Goal: Task Accomplishment & Management: Use online tool/utility

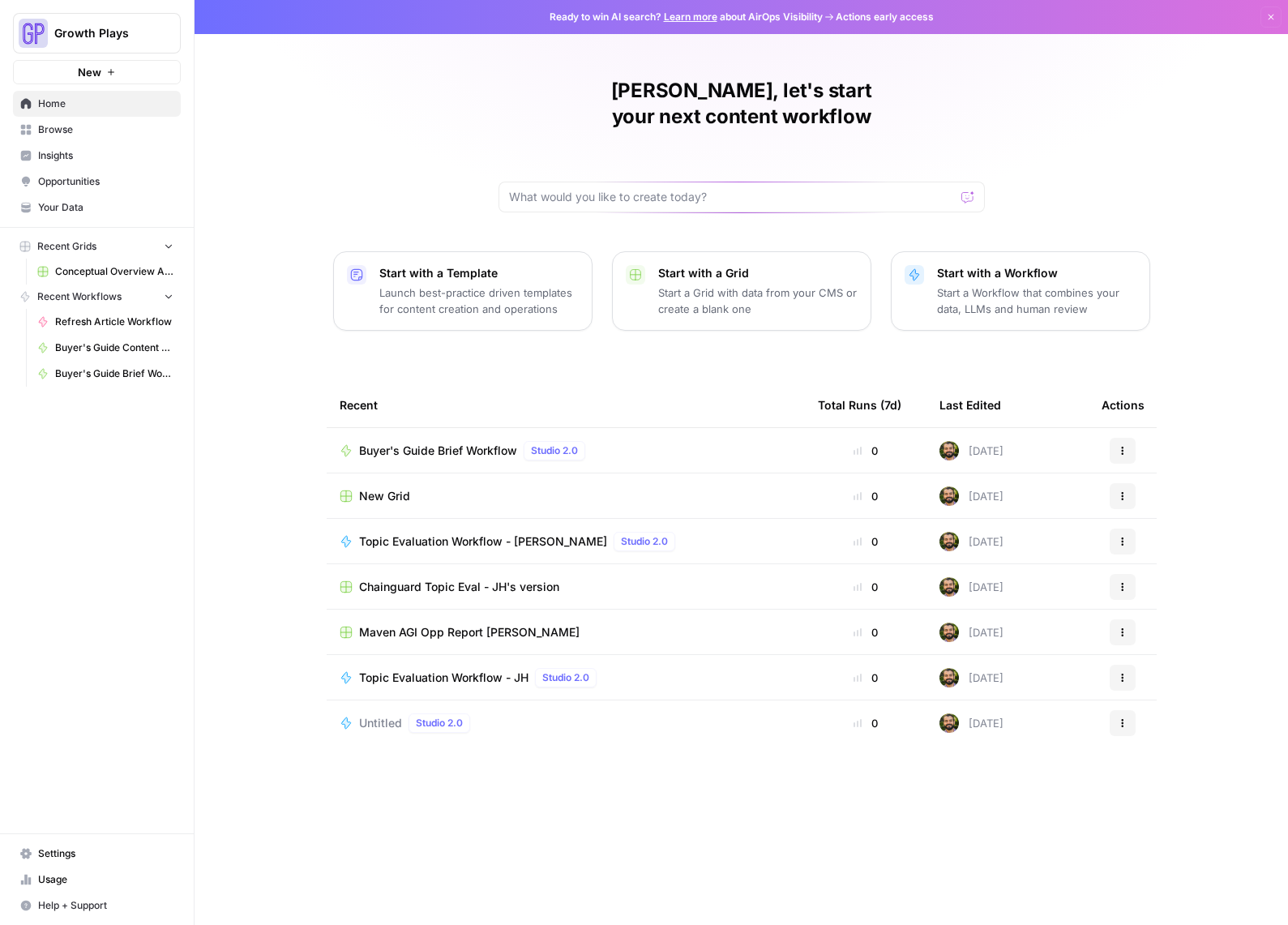
click at [77, 209] on span "Your Data" at bounding box center [105, 208] width 135 height 15
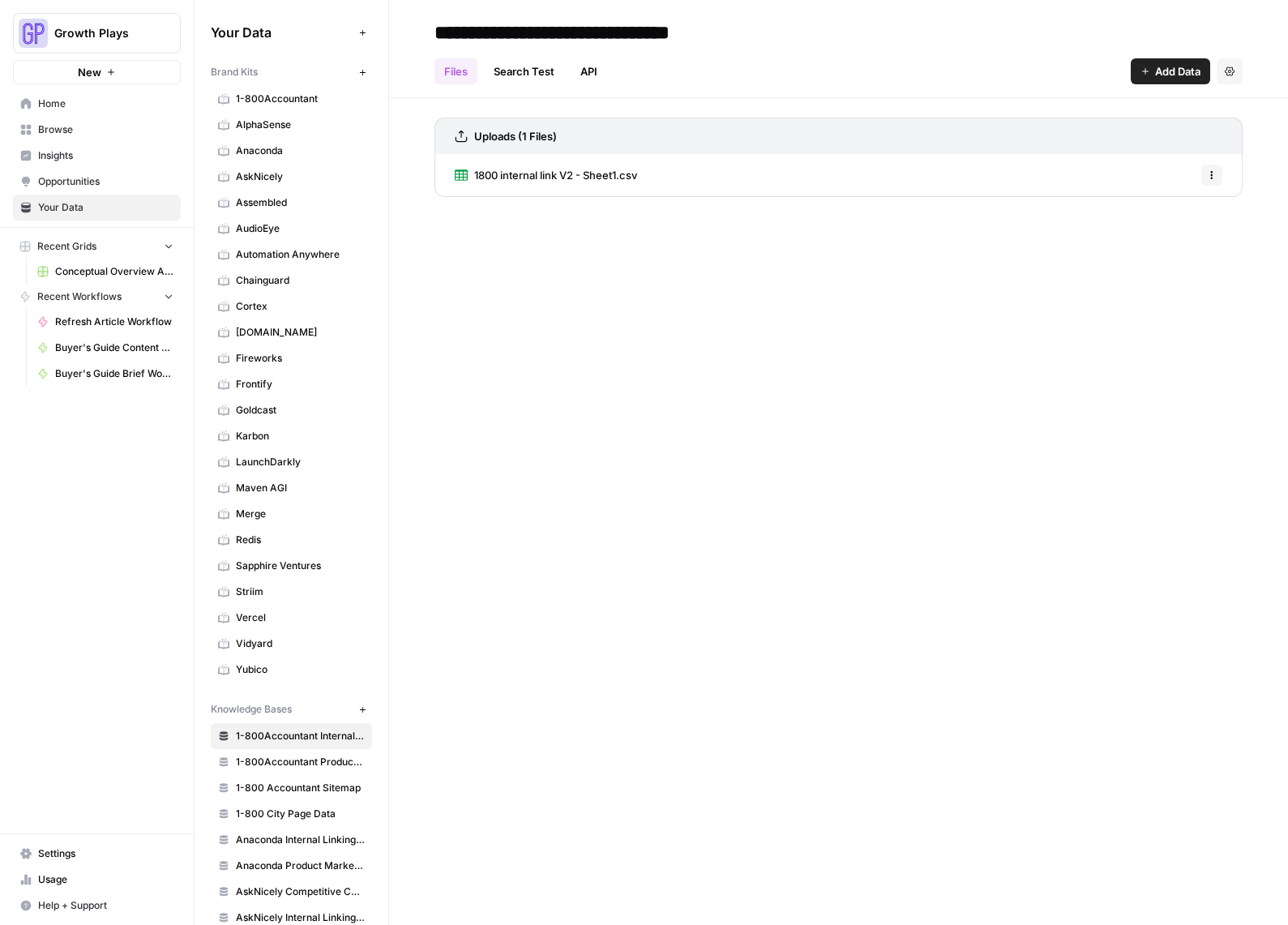
click at [274, 488] on span "Maven AGI" at bounding box center [301, 489] width 129 height 15
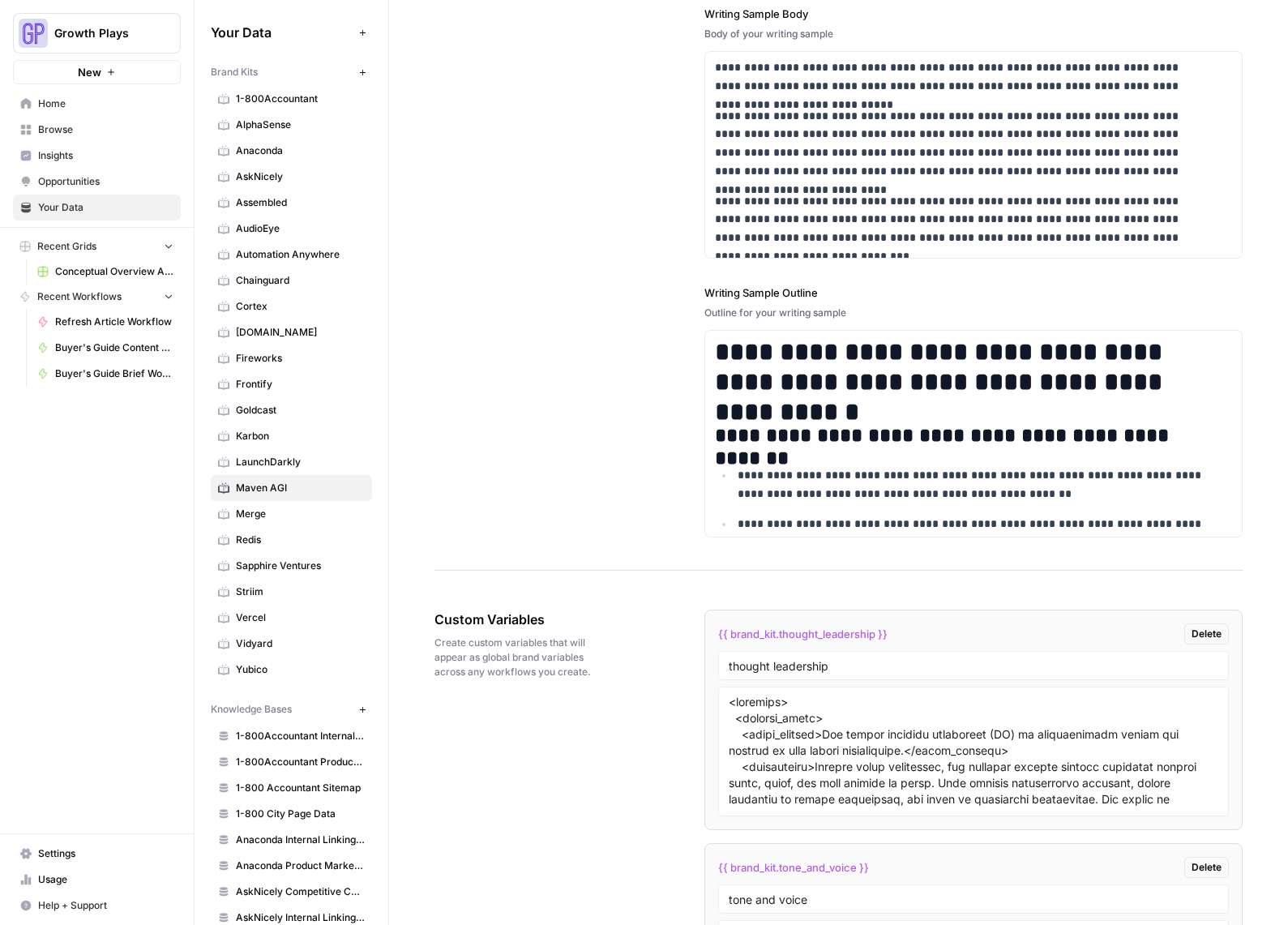
scroll to position [2294, 0]
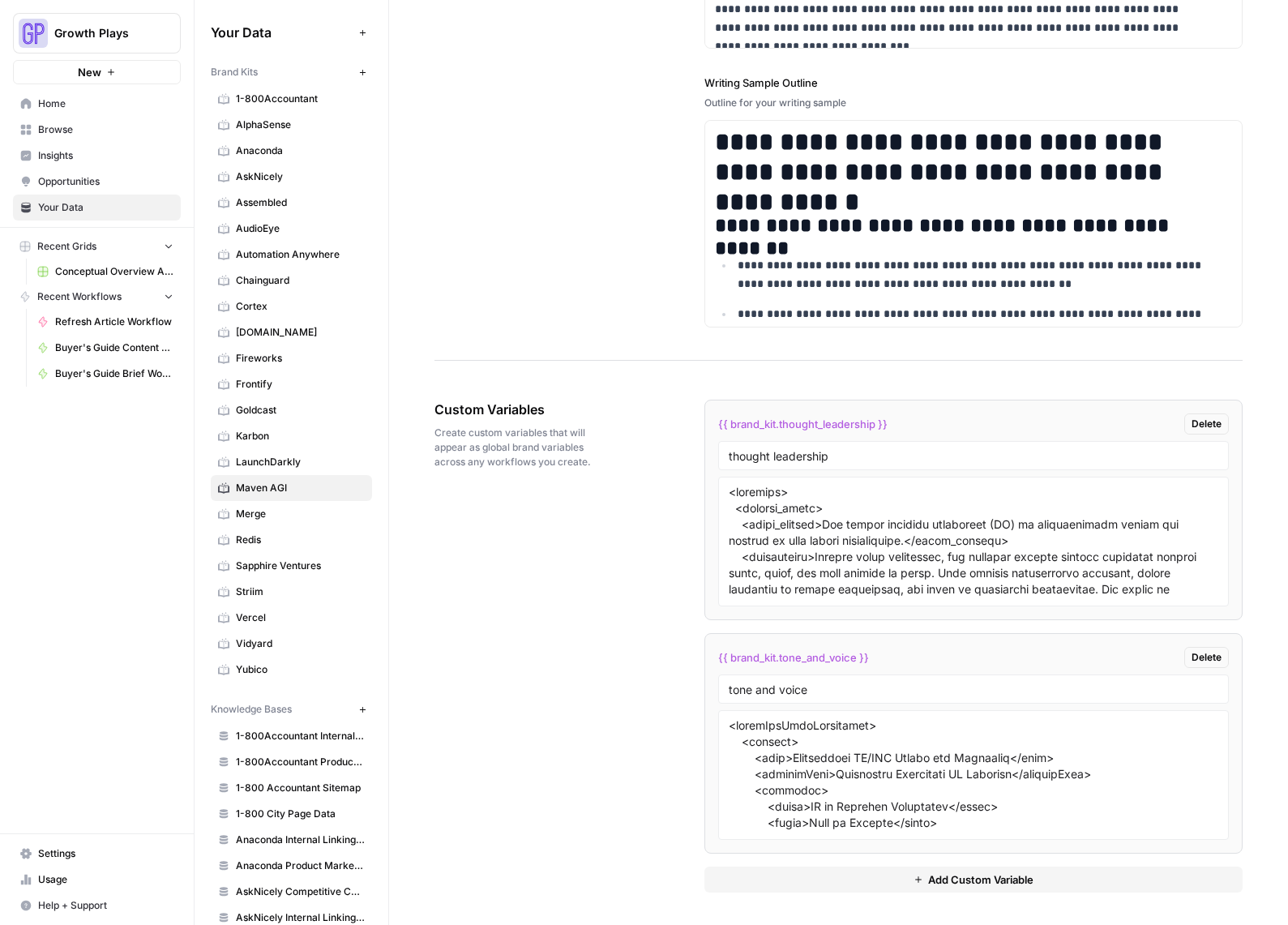
click at [55, 110] on span "Home" at bounding box center [105, 104] width 135 height 15
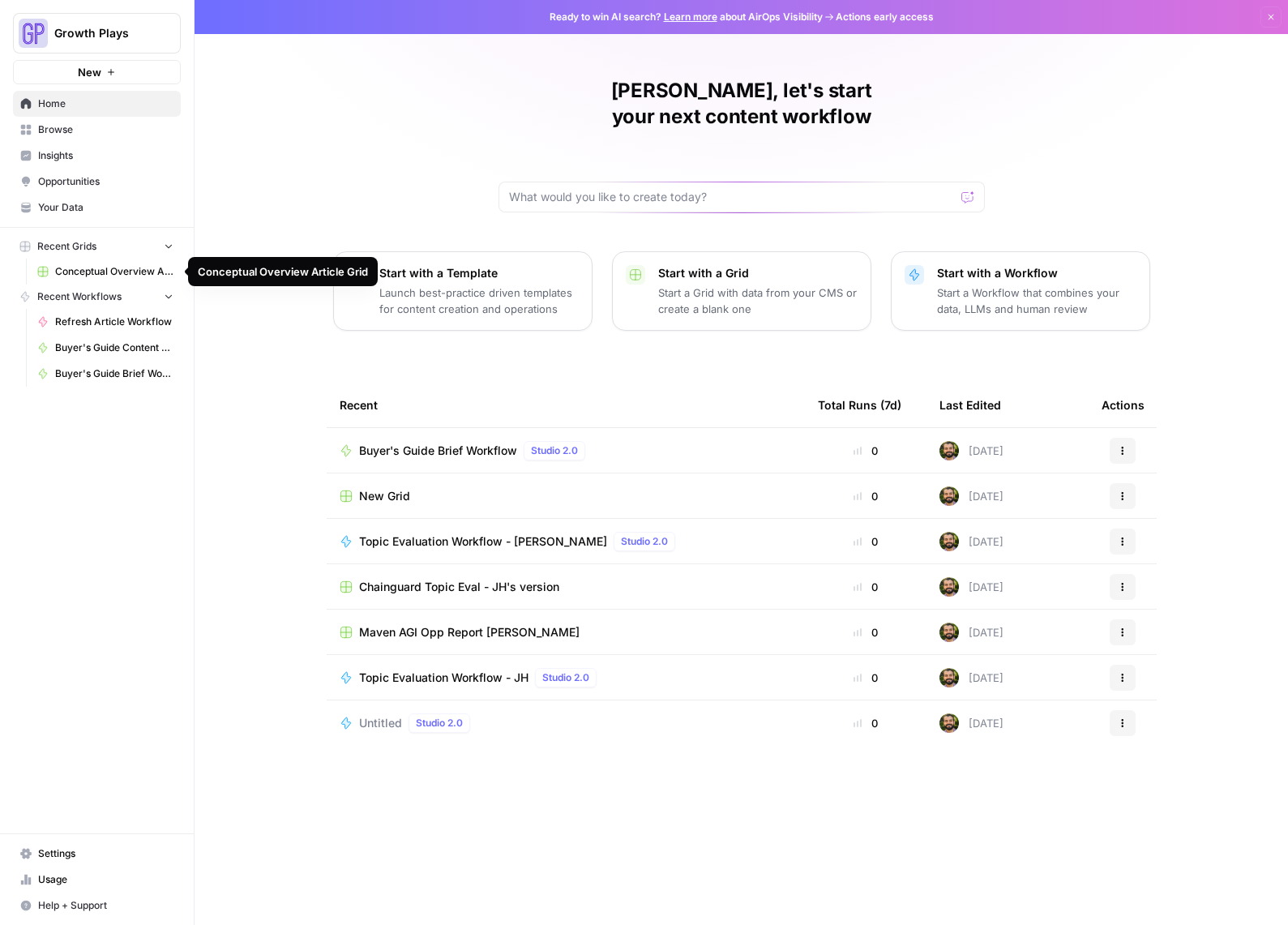
click at [101, 267] on span "Conceptual Overview Article Grid" at bounding box center [114, 272] width 118 height 15
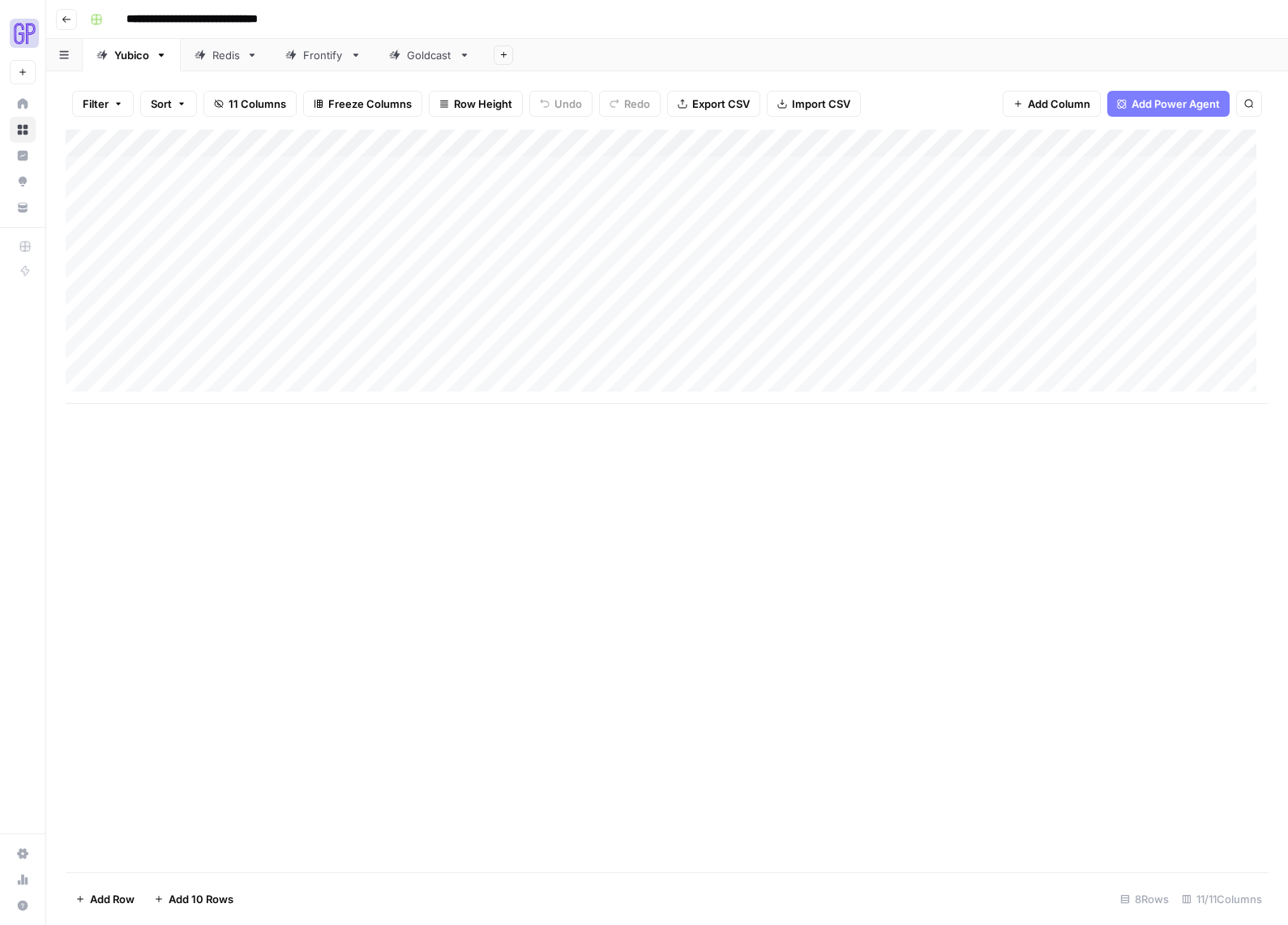
click at [501, 47] on button "Add Sheet" at bounding box center [503, 55] width 20 height 20
click at [448, 58] on div "Goldcast" at bounding box center [429, 55] width 46 height 16
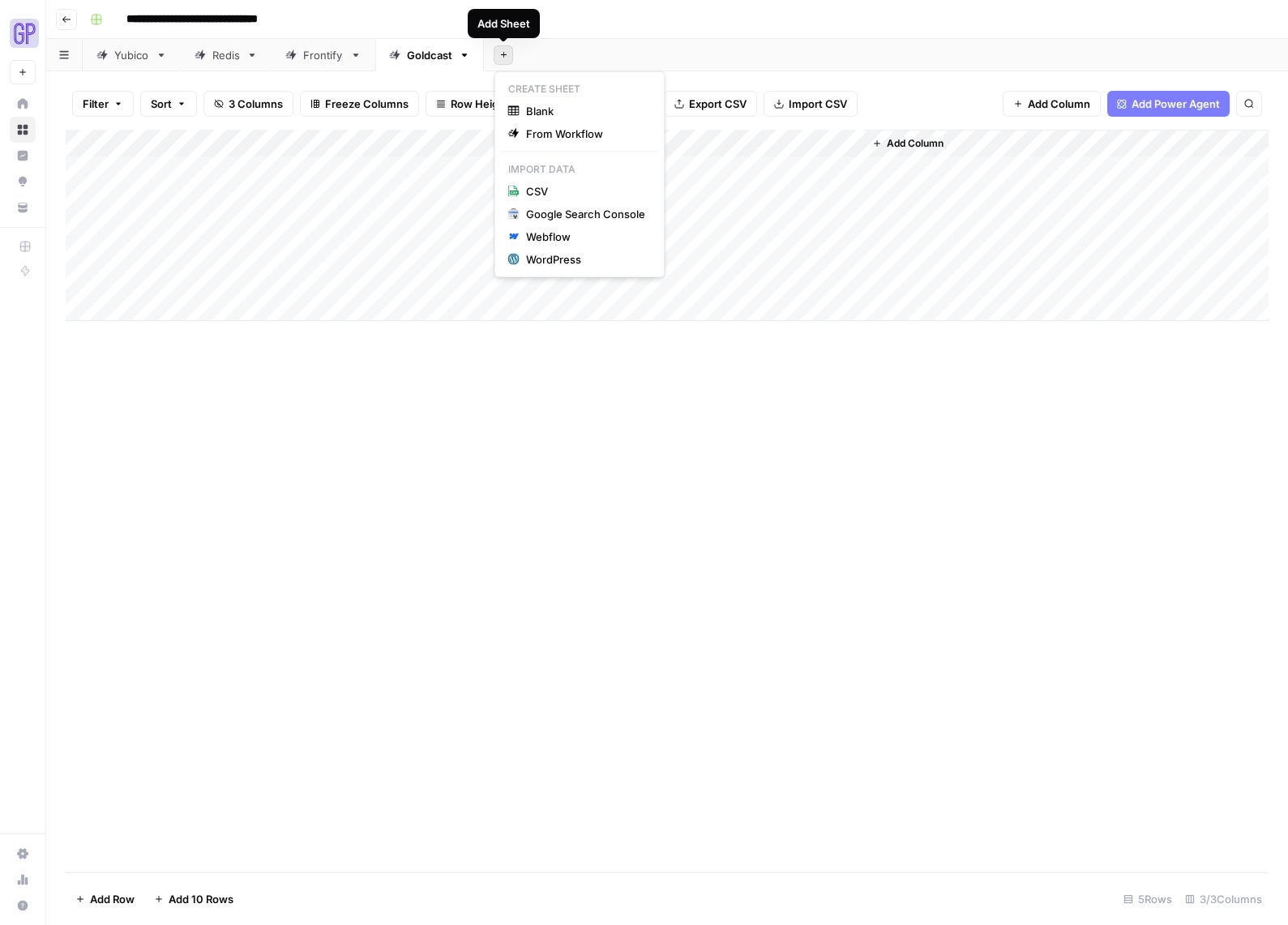
click at [501, 54] on icon "button" at bounding box center [504, 55] width 9 height 9
click at [548, 131] on span "From Workflow" at bounding box center [585, 133] width 119 height 16
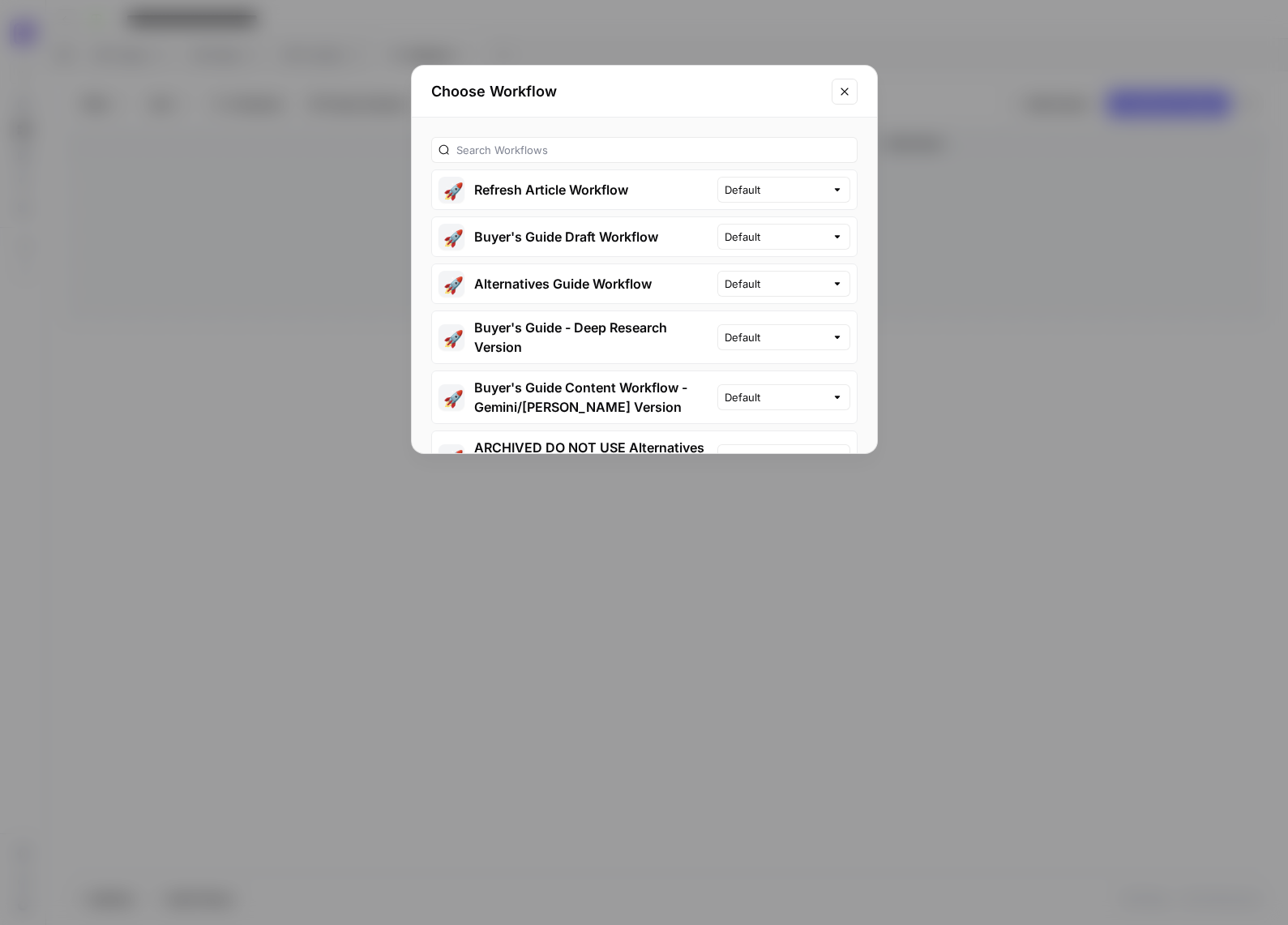
click at [841, 80] on button "Close modal" at bounding box center [845, 92] width 26 height 26
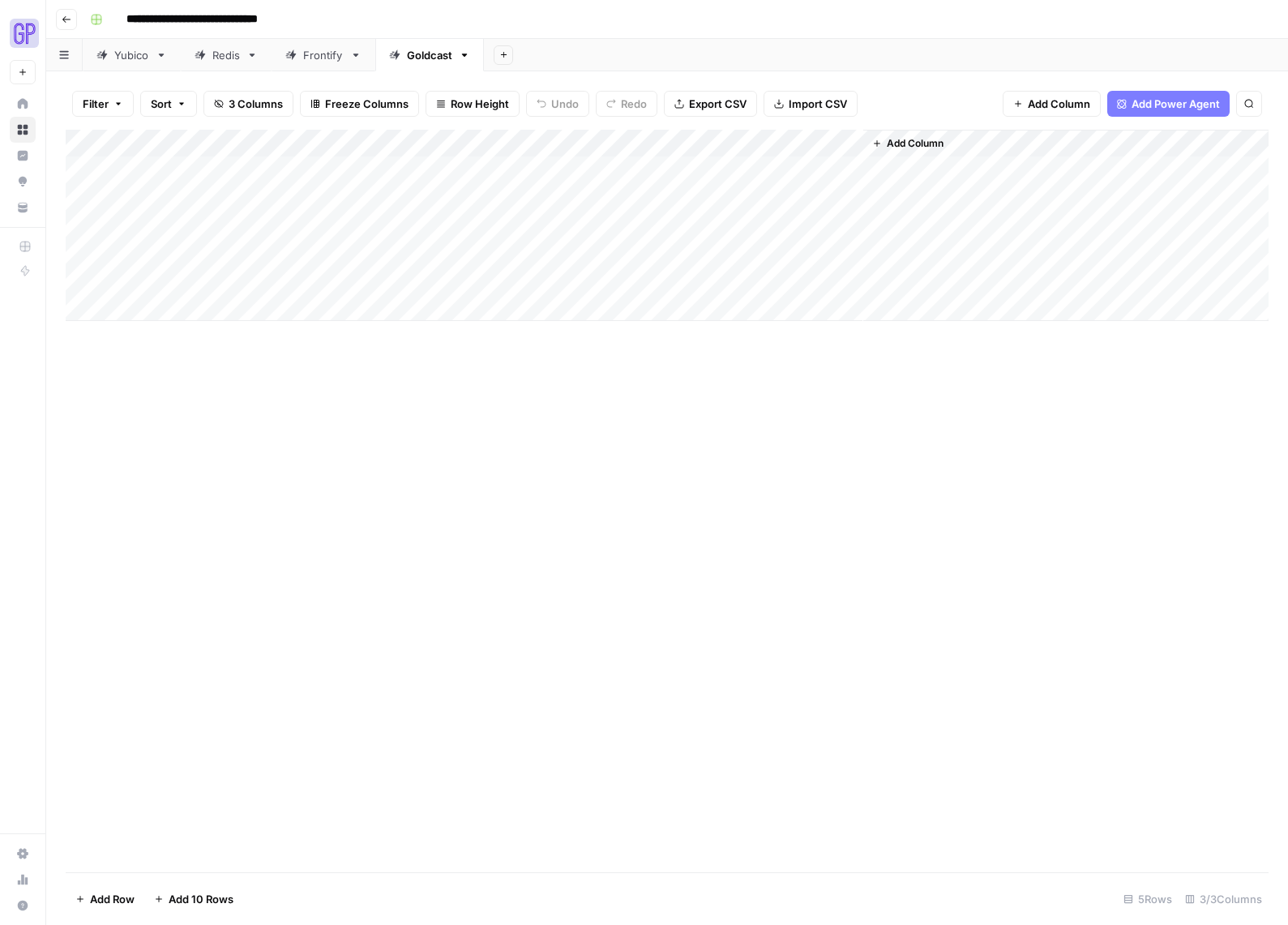
click at [829, 139] on div "Add Column" at bounding box center [667, 225] width 1203 height 192
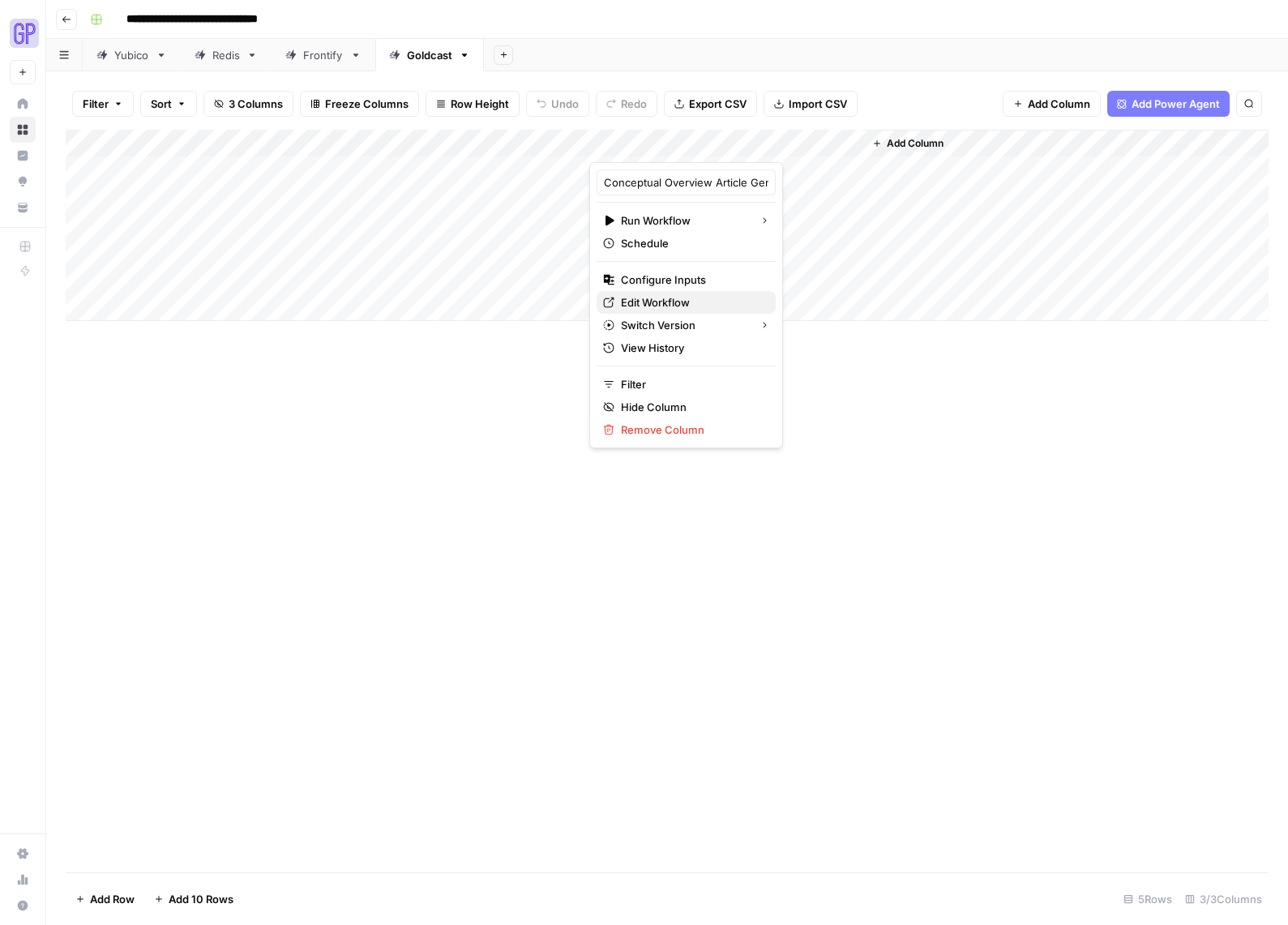
click at [661, 299] on span "Edit Workflow" at bounding box center [691, 302] width 141 height 16
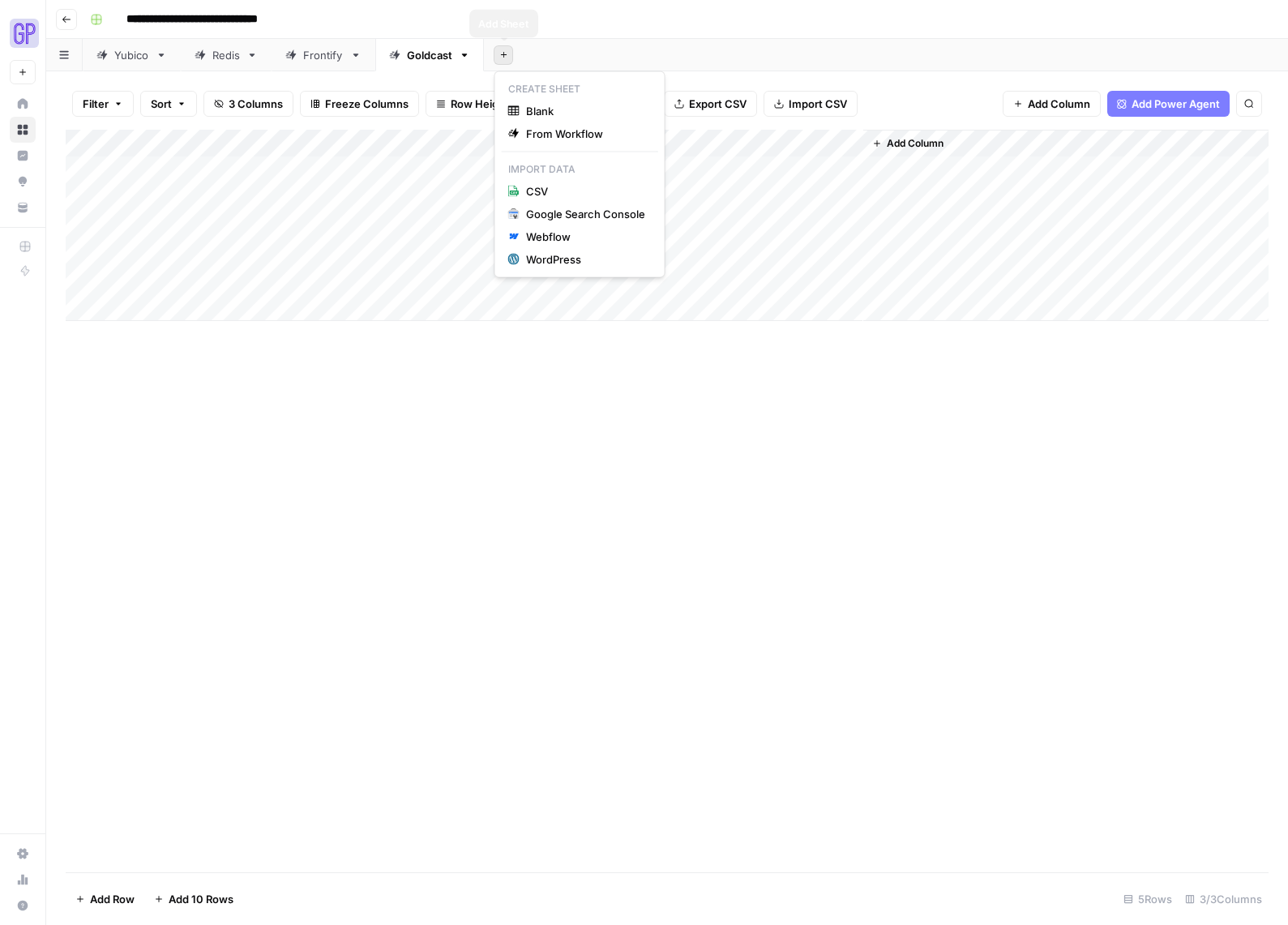
click at [495, 50] on button "Add Sheet" at bounding box center [503, 55] width 20 height 20
click at [549, 133] on span "From Workflow" at bounding box center [585, 133] width 119 height 16
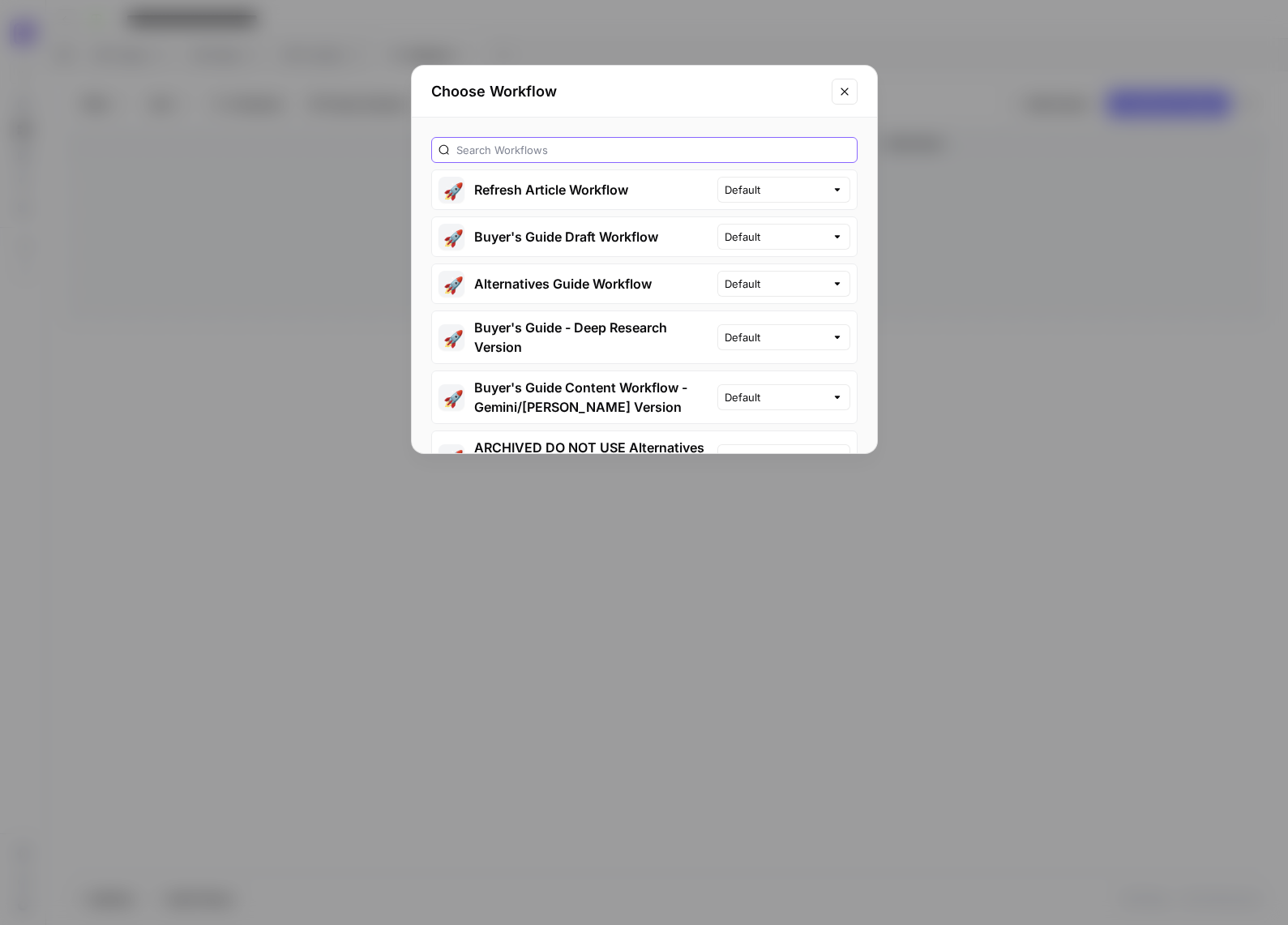
click at [566, 154] on input "text" at bounding box center [652, 149] width 394 height 16
type input "x"
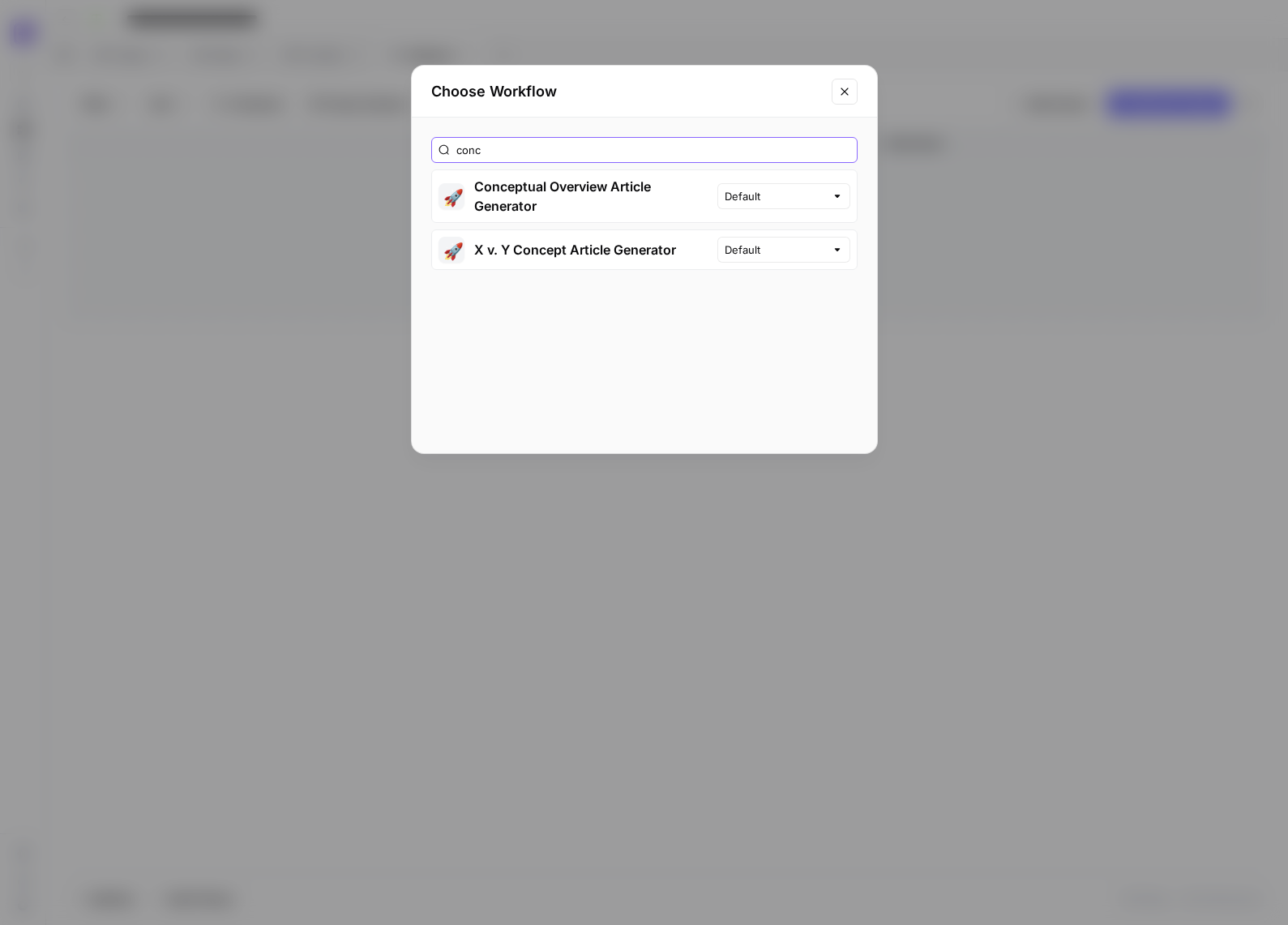
type input "conc"
click at [798, 188] on input "text" at bounding box center [775, 195] width 101 height 16
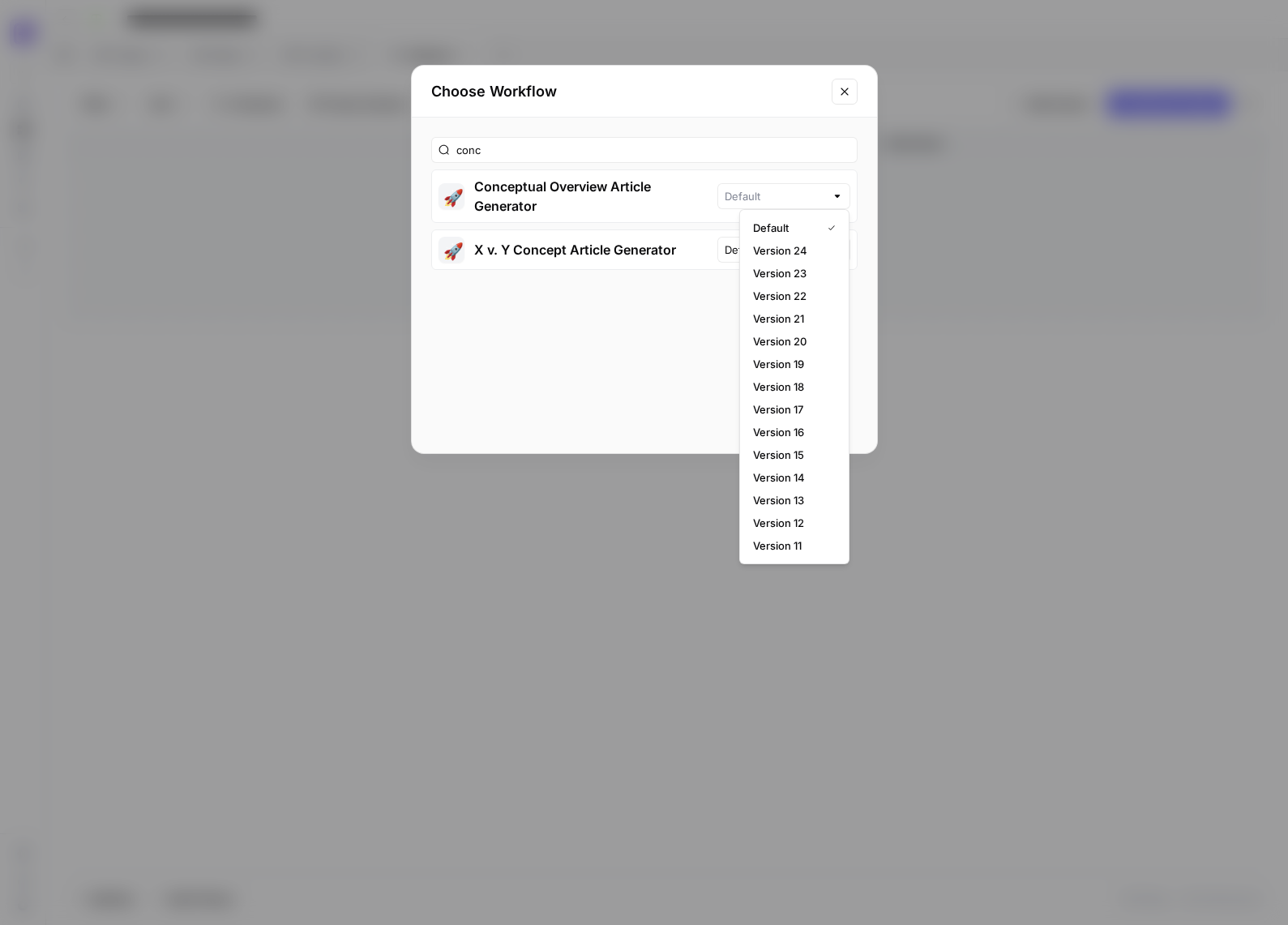
type input "Default"
click at [718, 189] on button "🚀 Conceptual Overview Article Generator" at bounding box center [574, 196] width 286 height 52
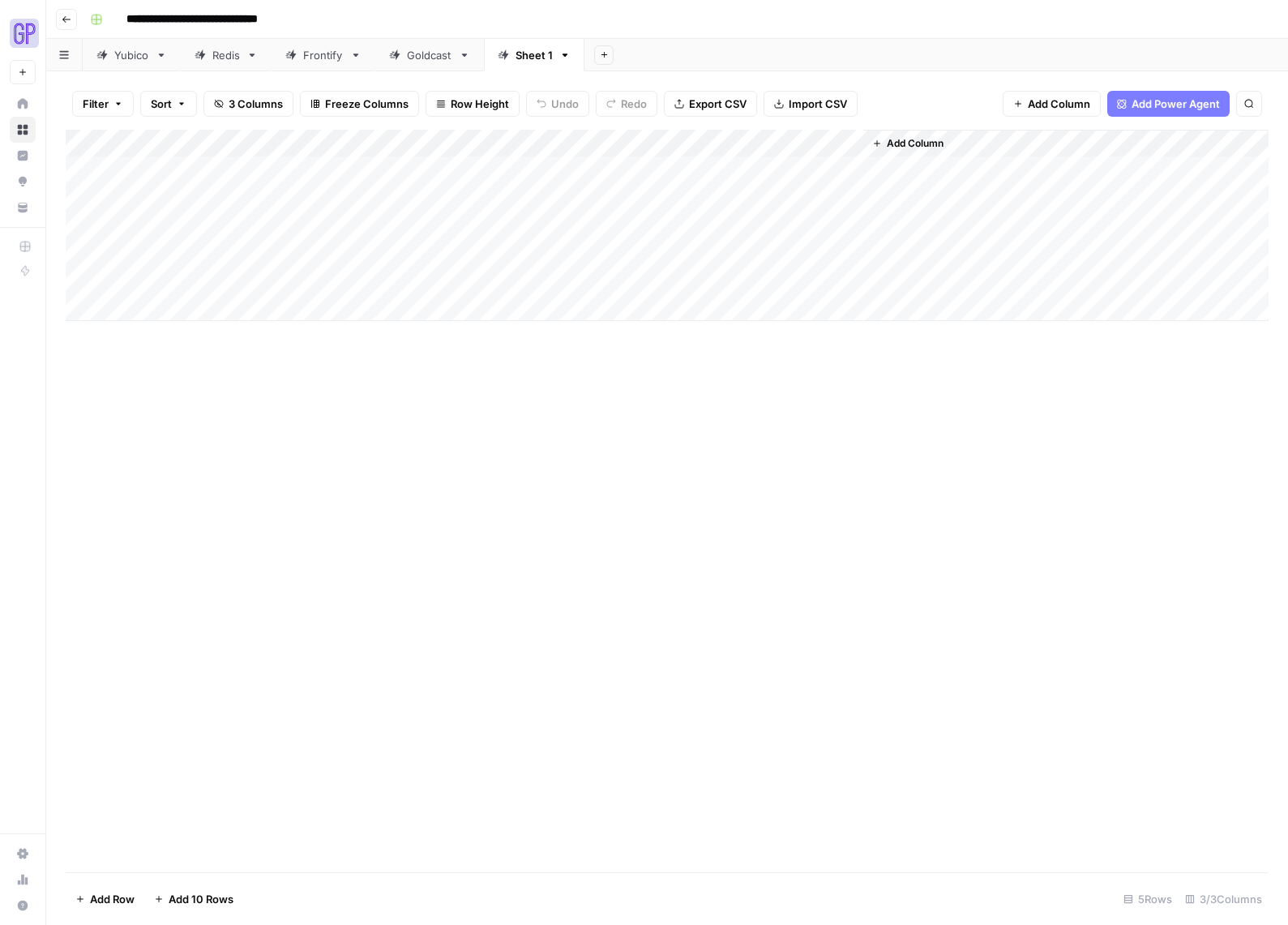
click at [545, 61] on div "Sheet 1" at bounding box center [534, 55] width 37 height 16
click at [564, 56] on icon "button" at bounding box center [566, 54] width 6 height 3
click at [529, 56] on div "Sheet 1" at bounding box center [534, 55] width 37 height 16
click at [513, 55] on div "Sheet 1" at bounding box center [525, 55] width 55 height 16
click at [412, 57] on div "Goldcast" at bounding box center [429, 55] width 46 height 16
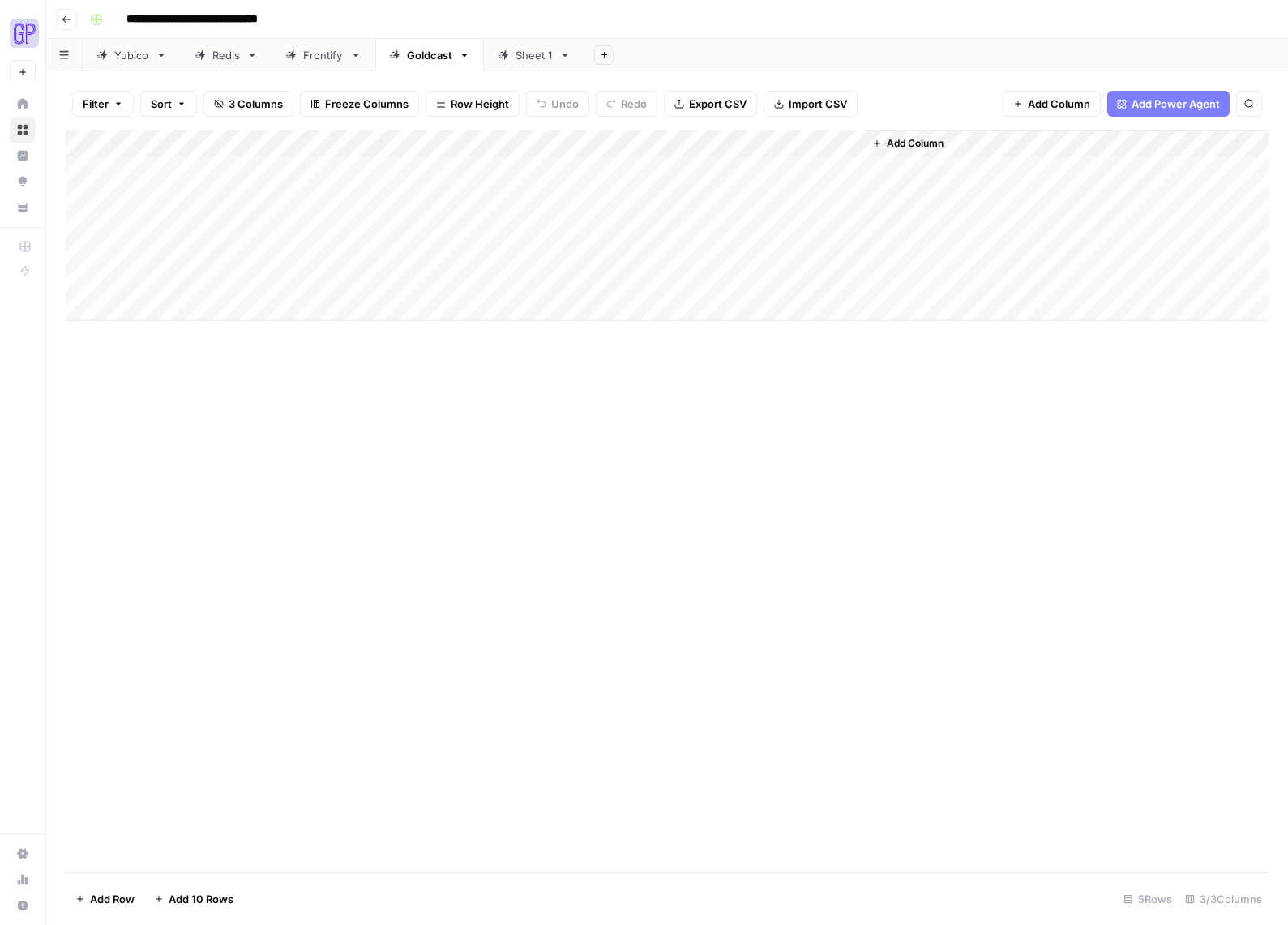
click at [546, 55] on div "Sheet 1" at bounding box center [534, 55] width 37 height 16
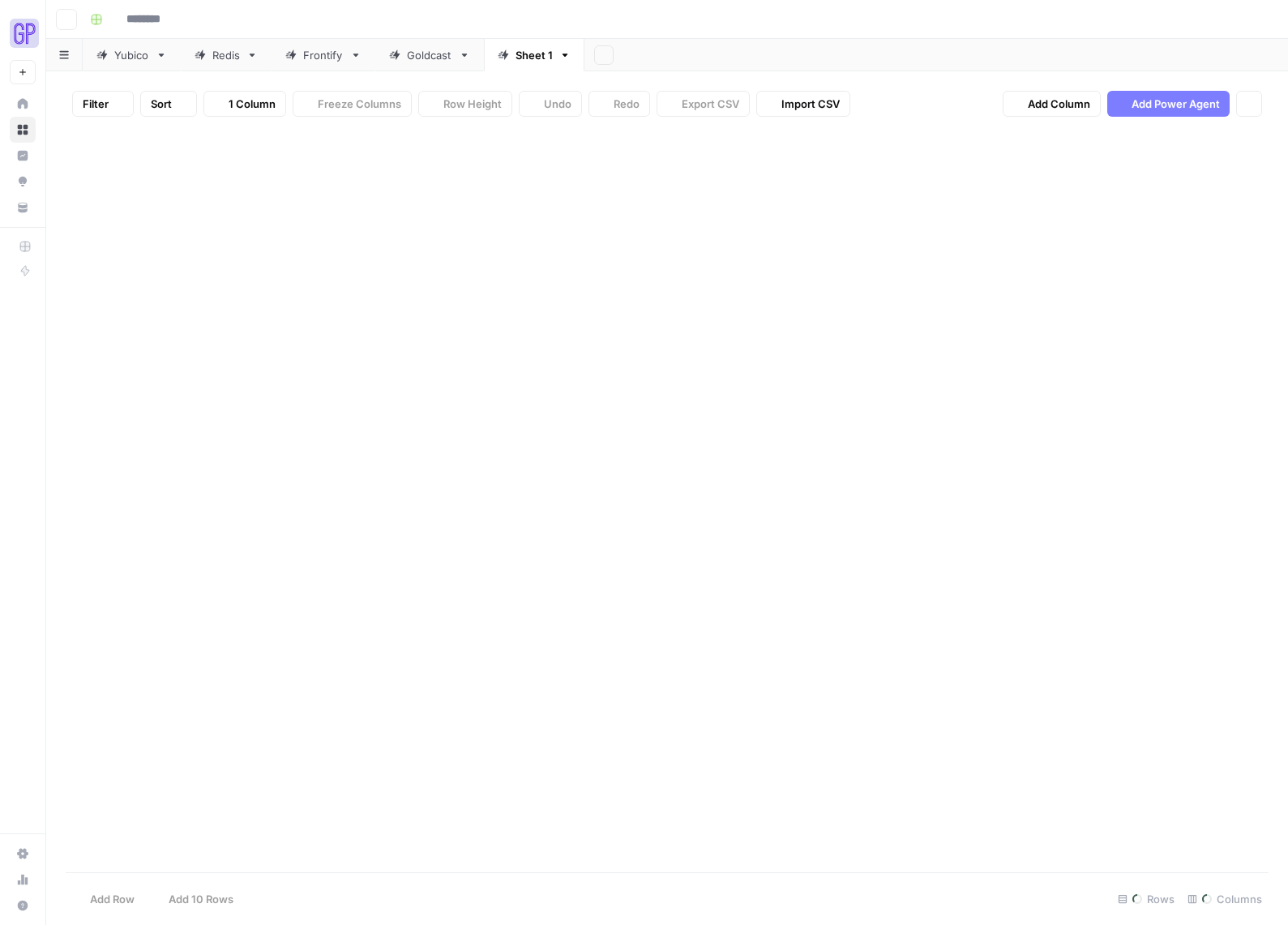
type input "**********"
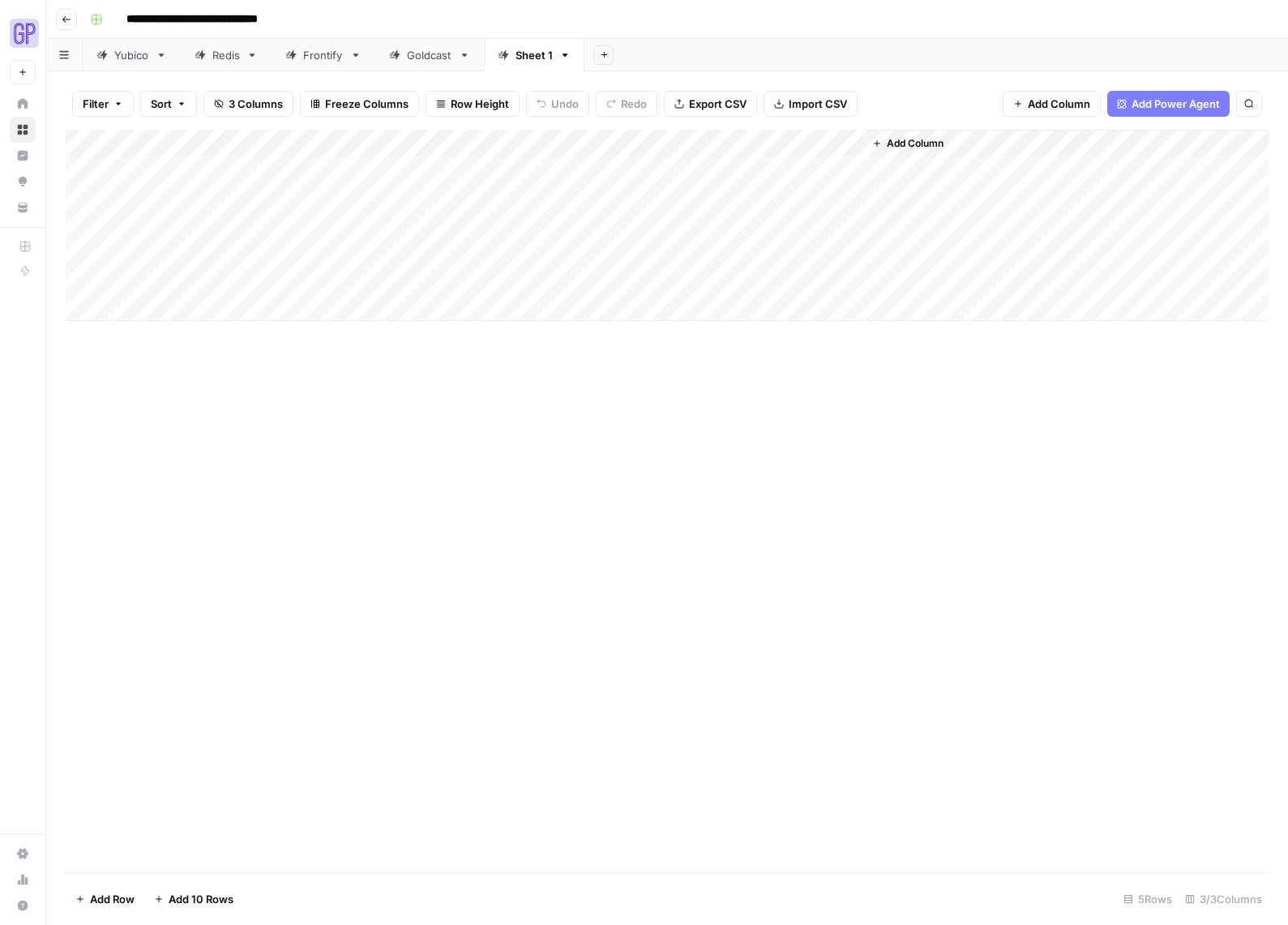
click at [831, 148] on div "Add Column" at bounding box center [667, 225] width 1203 height 192
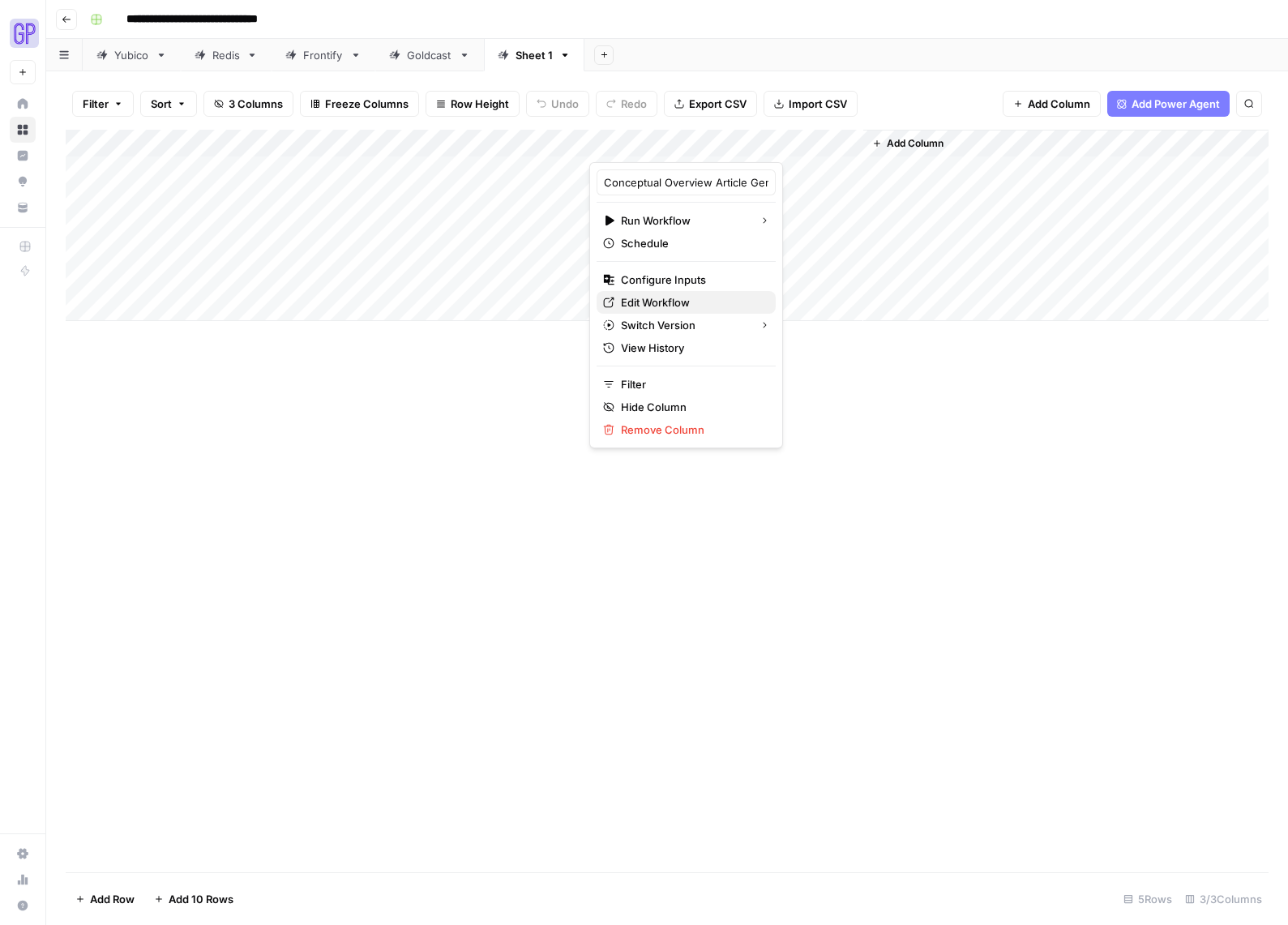
click at [649, 294] on span "Edit Workflow" at bounding box center [691, 302] width 141 height 16
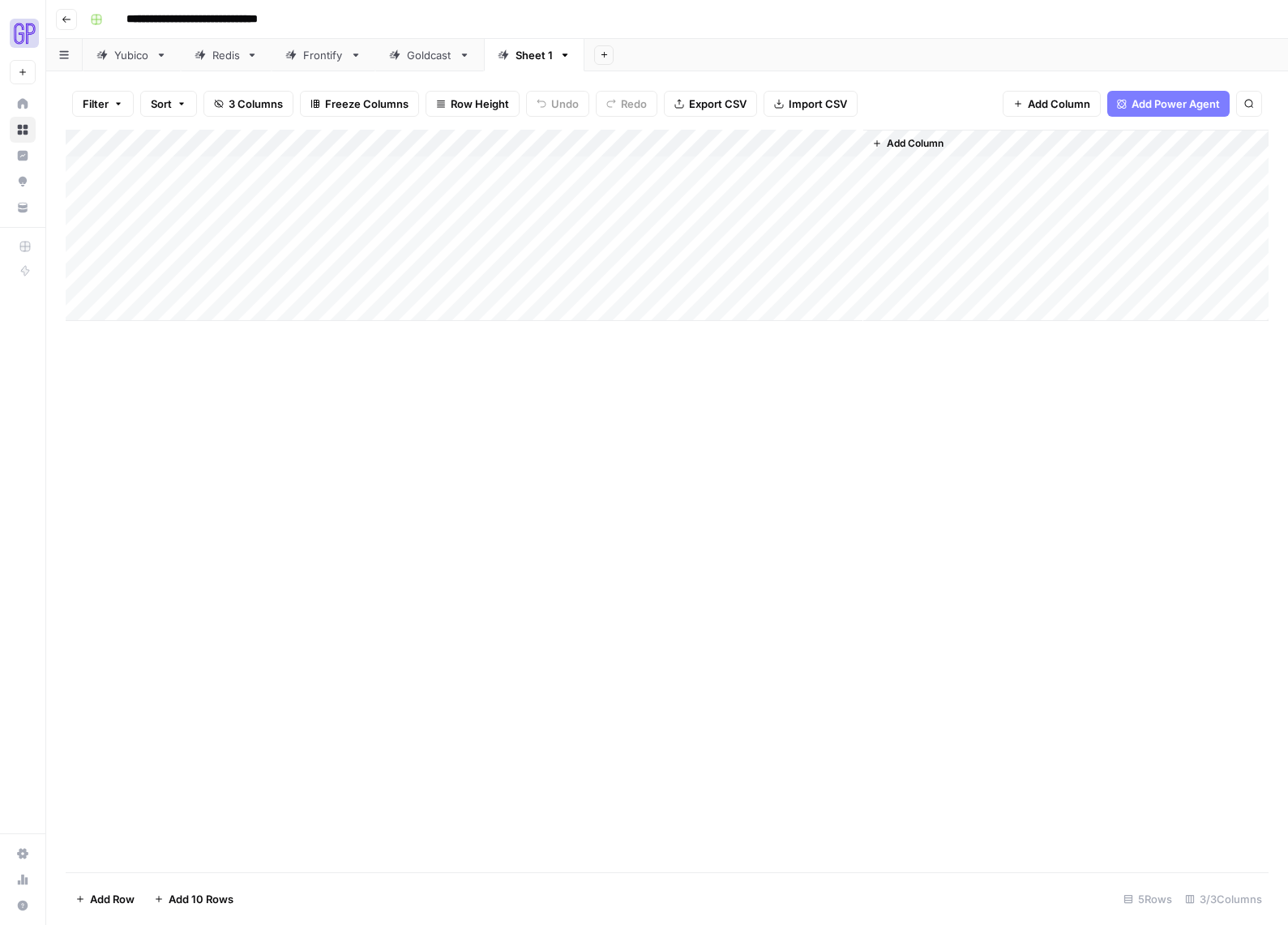
click at [544, 441] on div "Add Column" at bounding box center [667, 501] width 1203 height 743
click at [419, 60] on div "Goldcast" at bounding box center [429, 55] width 46 height 16
click at [247, 102] on span "3 Columns" at bounding box center [256, 103] width 54 height 16
click at [247, 101] on span "3 Columns" at bounding box center [256, 103] width 54 height 16
click at [312, 58] on div "Frontify" at bounding box center [324, 55] width 41 height 16
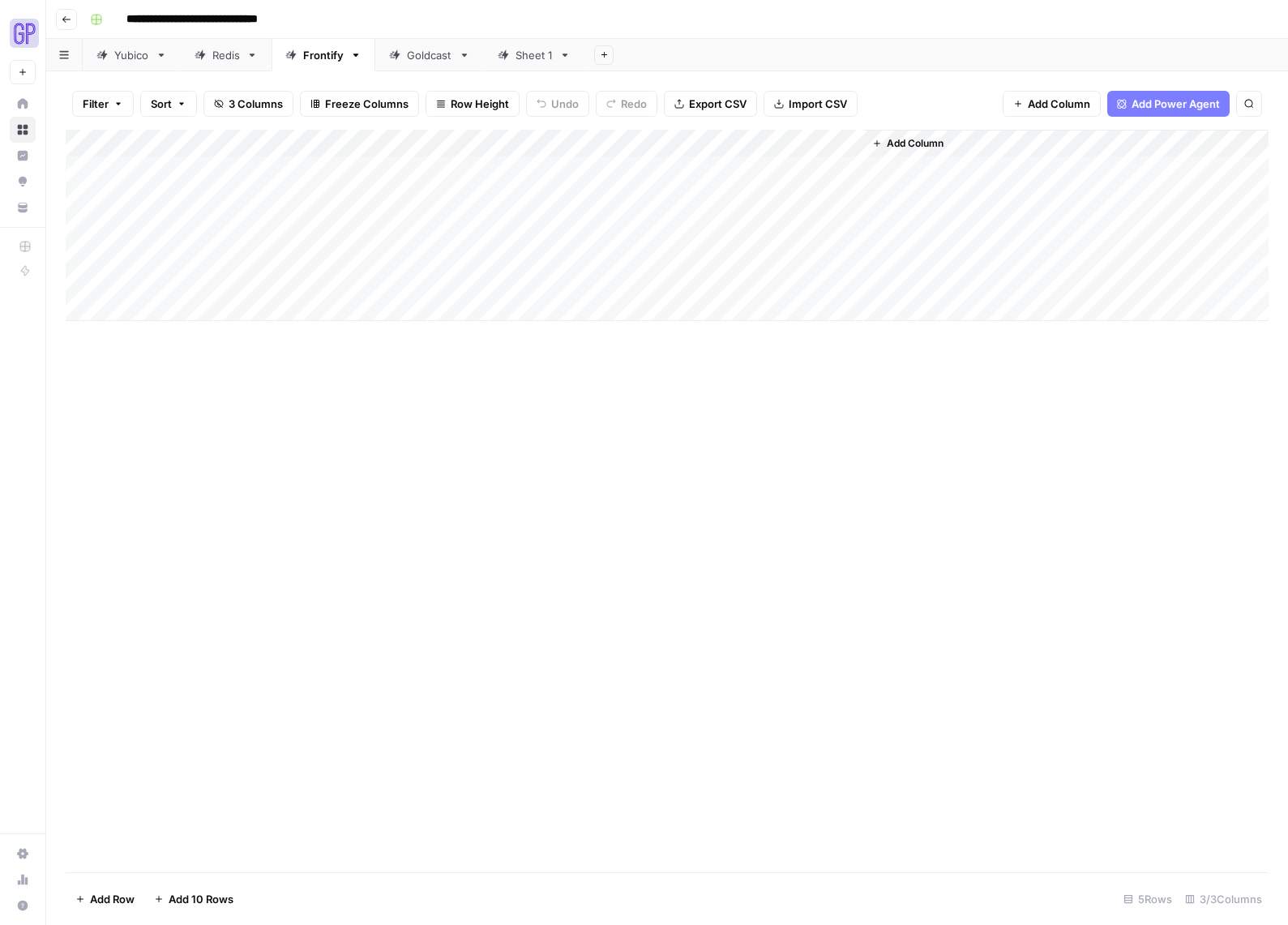
click at [223, 60] on div "Redis" at bounding box center [226, 55] width 28 height 16
click at [528, 139] on div "Add Column" at bounding box center [667, 225] width 1203 height 192
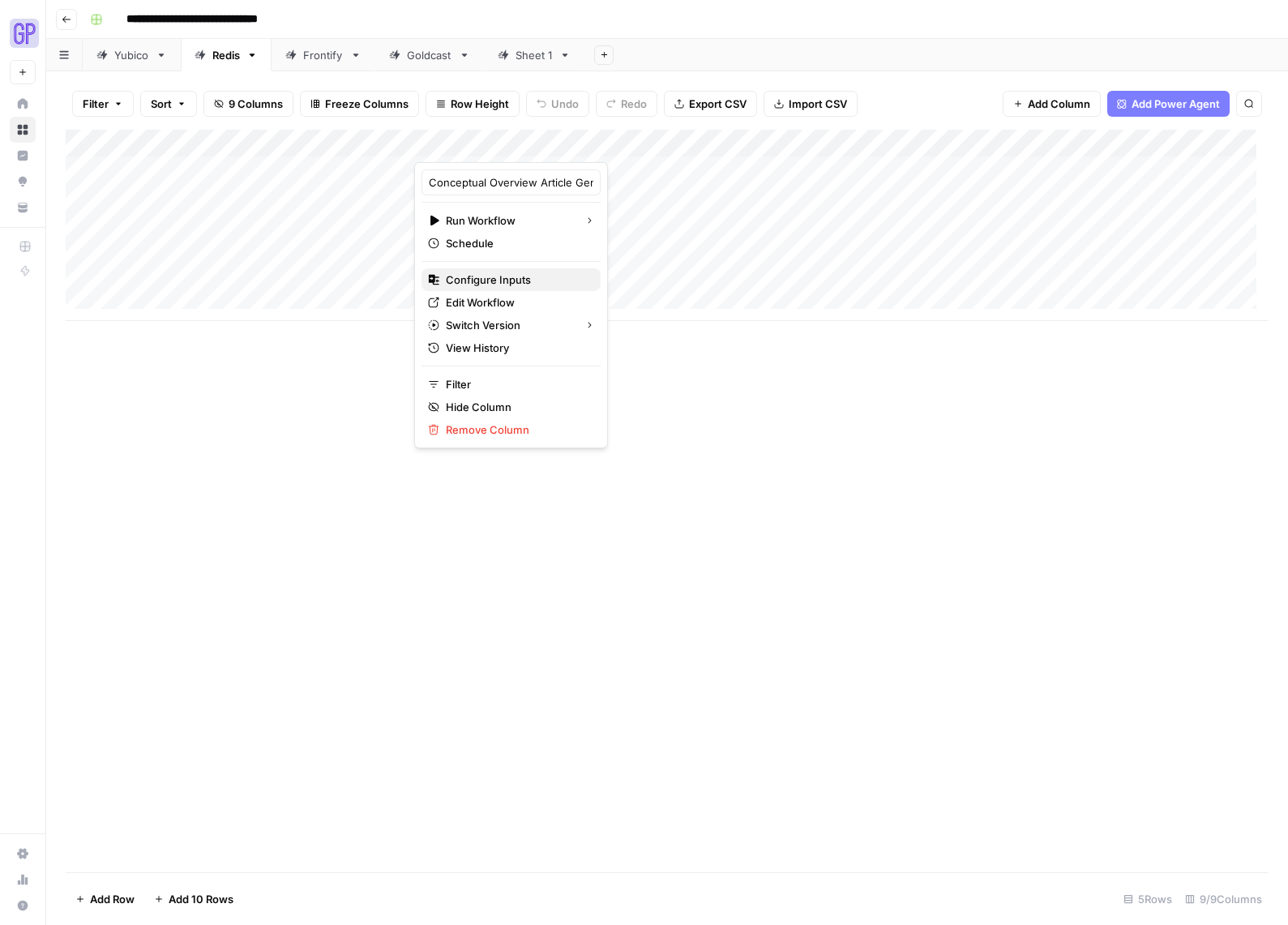
click at [497, 278] on span "Configure Inputs" at bounding box center [517, 279] width 141 height 16
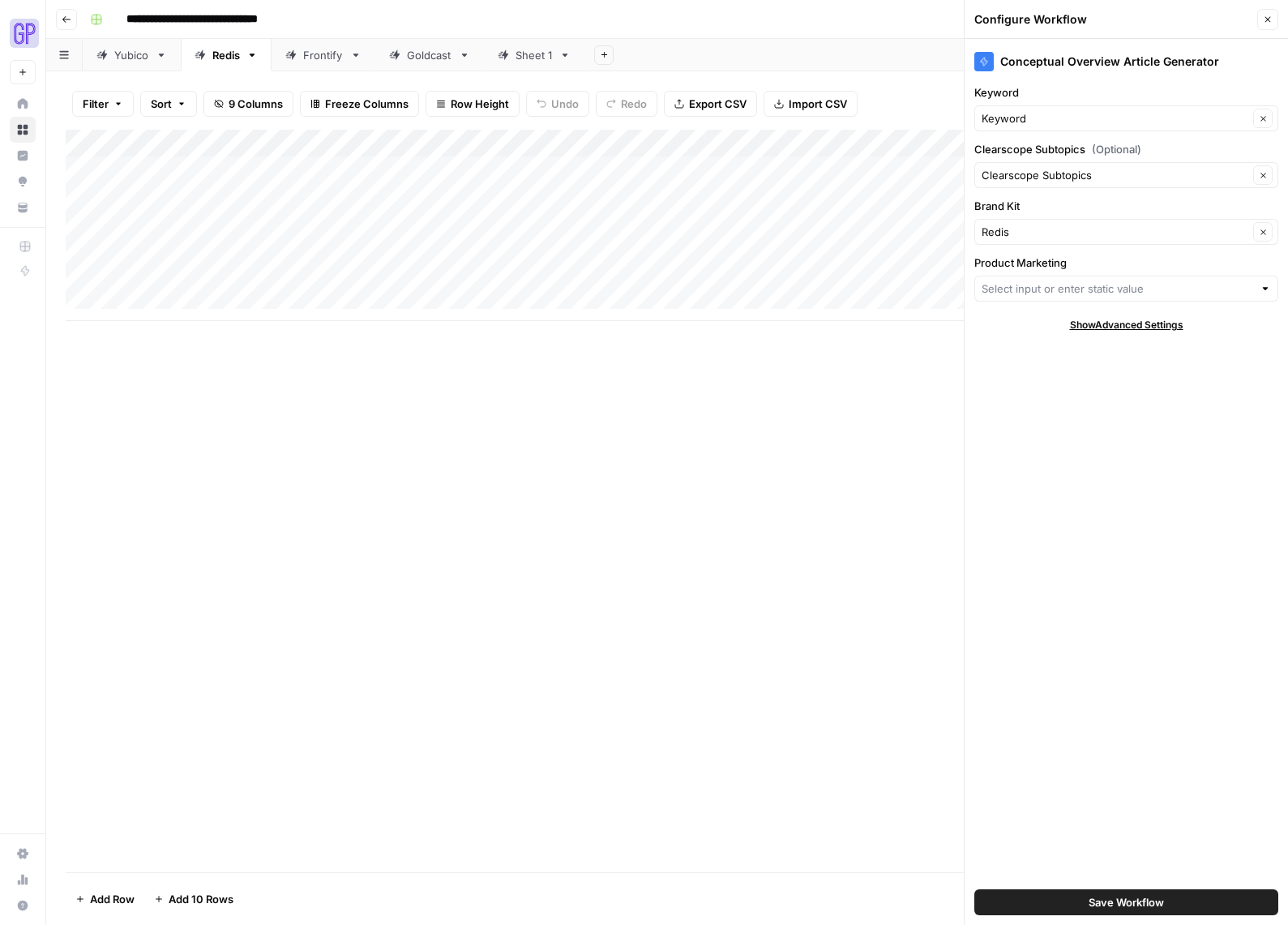
type input "Redis Product Marketing Wiki"
click at [1269, 15] on icon "button" at bounding box center [1268, 20] width 9 height 9
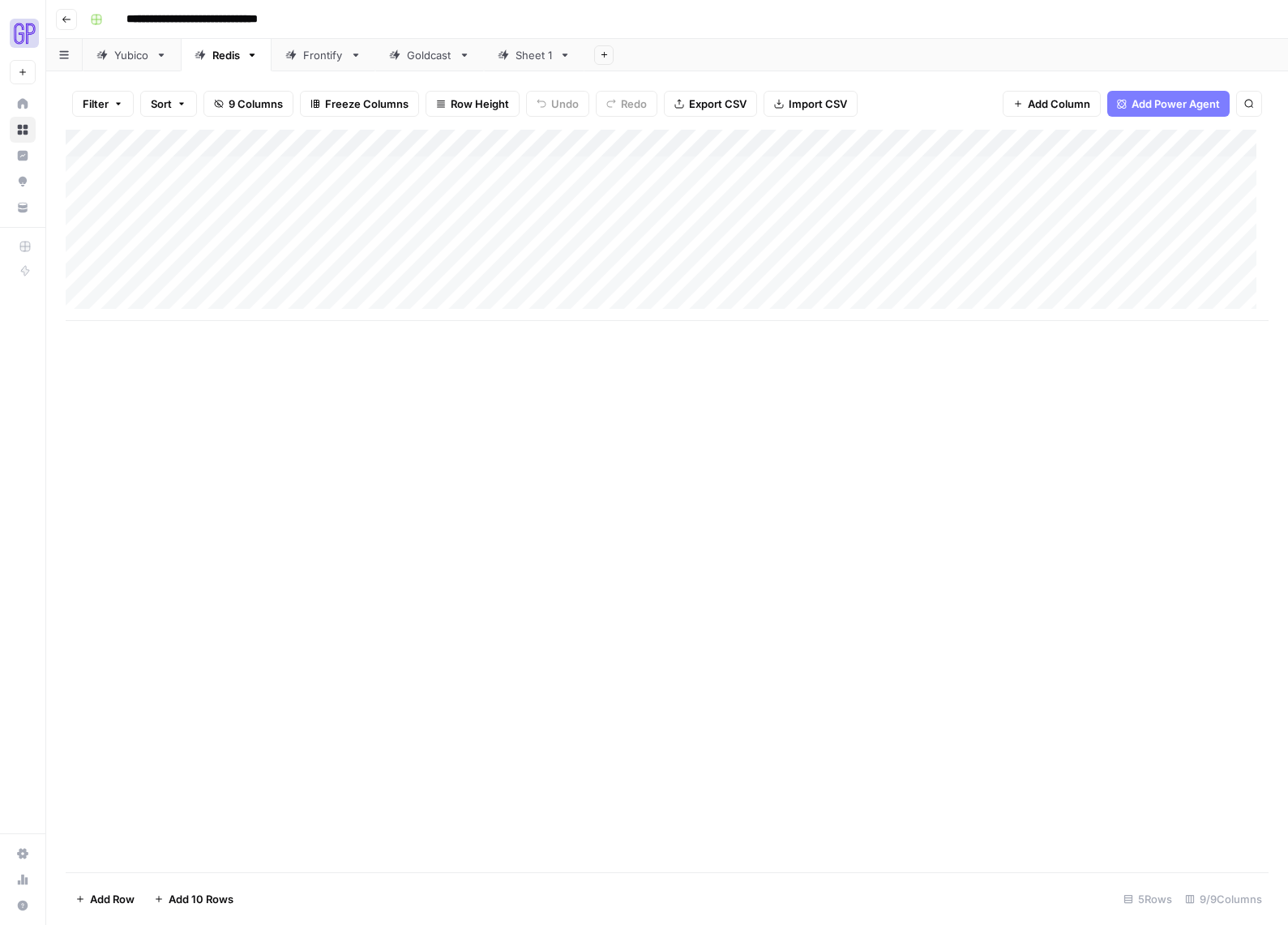
click at [536, 51] on div "Sheet 1" at bounding box center [534, 55] width 37 height 16
click at [529, 60] on div "Sheet 1" at bounding box center [534, 55] width 37 height 16
click at [547, 62] on div "Sheet 1" at bounding box center [534, 55] width 37 height 16
click at [563, 55] on icon "button" at bounding box center [566, 54] width 6 height 3
click at [588, 79] on div "Rename Sheet" at bounding box center [624, 86] width 102 height 16
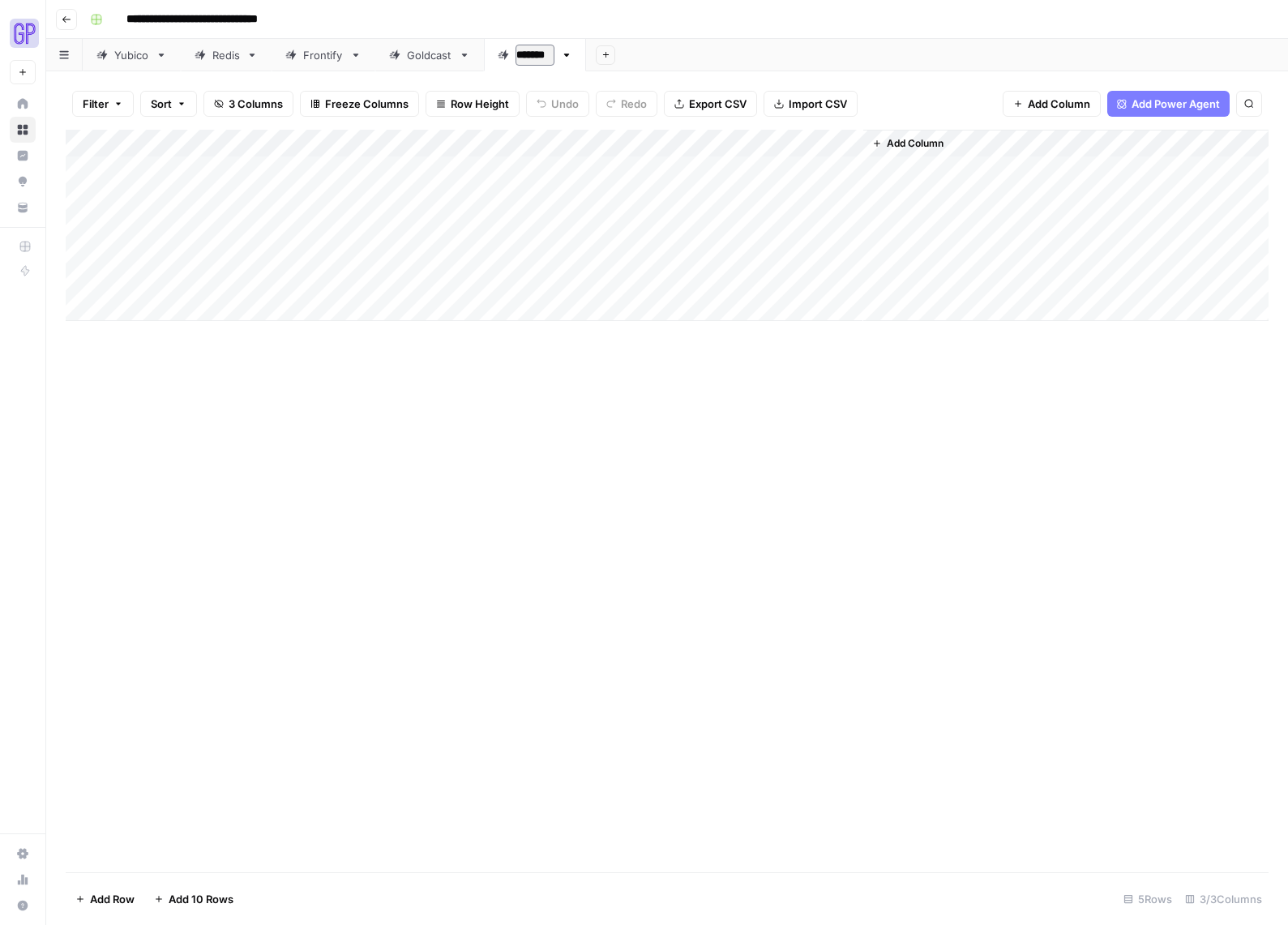
click at [537, 62] on input "*******" at bounding box center [535, 55] width 39 height 21
type input "*****"
click at [576, 368] on div "Add Column" at bounding box center [667, 501] width 1203 height 743
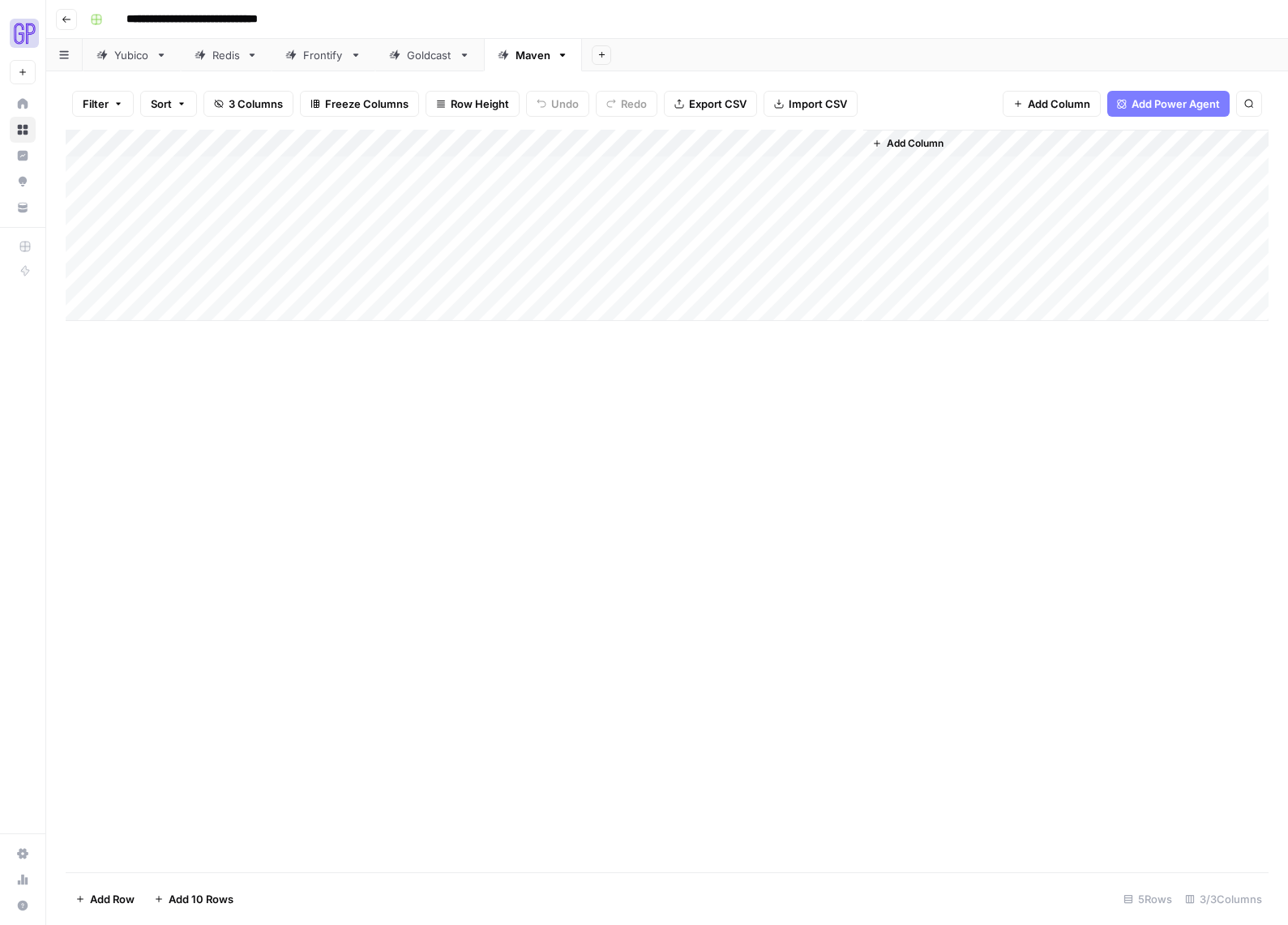
click at [563, 55] on icon "button" at bounding box center [563, 54] width 6 height 3
click at [410, 173] on div "Add Column" at bounding box center [667, 225] width 1203 height 192
click at [294, 162] on div "Add Column" at bounding box center [667, 225] width 1203 height 192
click at [823, 139] on div "Add Column" at bounding box center [667, 225] width 1203 height 192
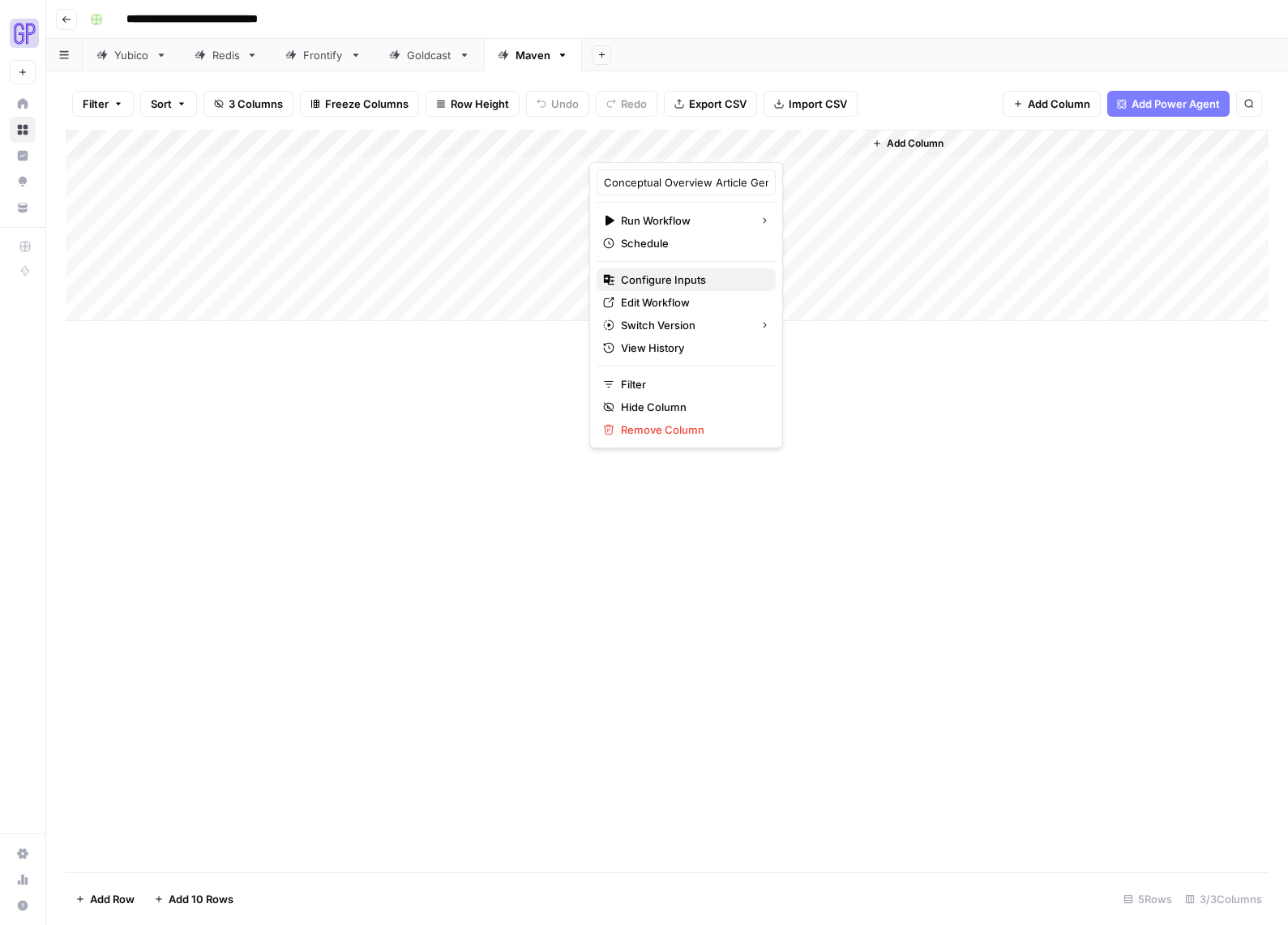
click at [697, 280] on span "Configure Inputs" at bounding box center [691, 279] width 141 height 16
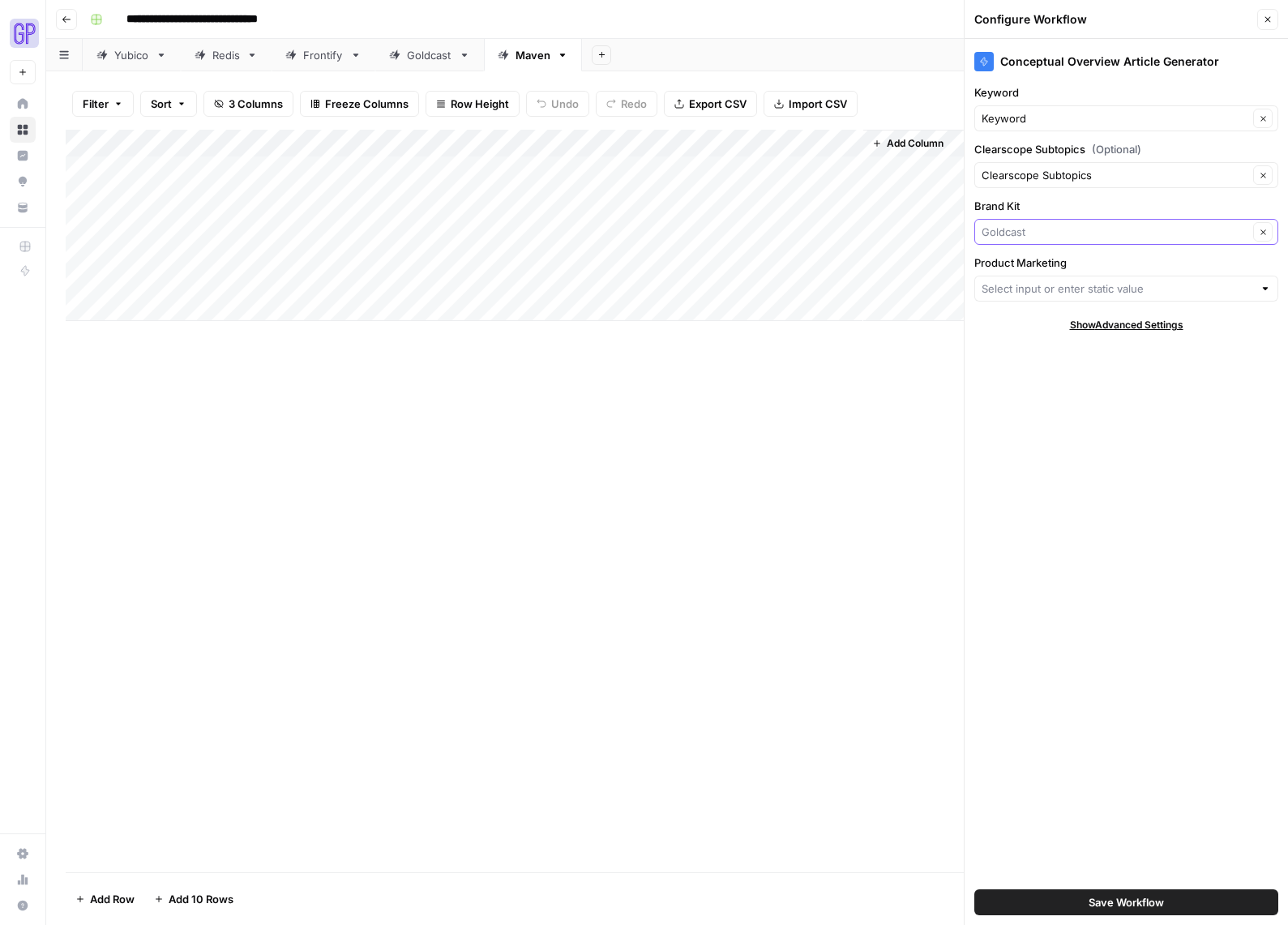
click at [1050, 226] on input "Brand Kit" at bounding box center [1115, 231] width 267 height 16
click at [1061, 267] on span "Maven AGI" at bounding box center [1123, 269] width 270 height 16
type input "Maven AGI"
click at [1080, 294] on input "Product Marketing" at bounding box center [1118, 288] width 272 height 16
click at [1098, 319] on span "Maven AGI Product Marketing Knowledge Base" at bounding box center [1123, 326] width 270 height 16
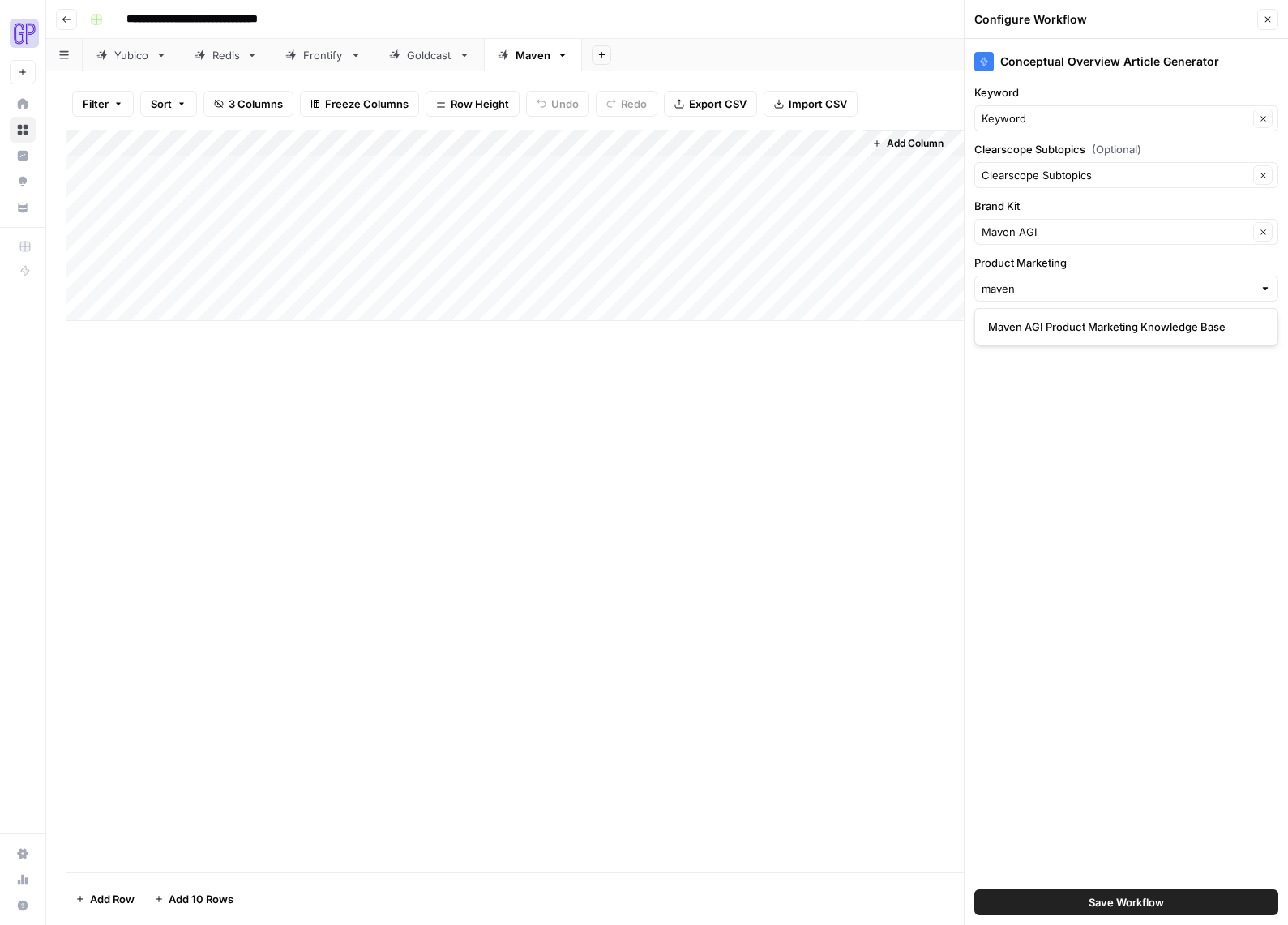
type input "Maven AGI Product Marketing Knowledge Base"
click at [1123, 899] on span "Save Workflow" at bounding box center [1126, 902] width 75 height 16
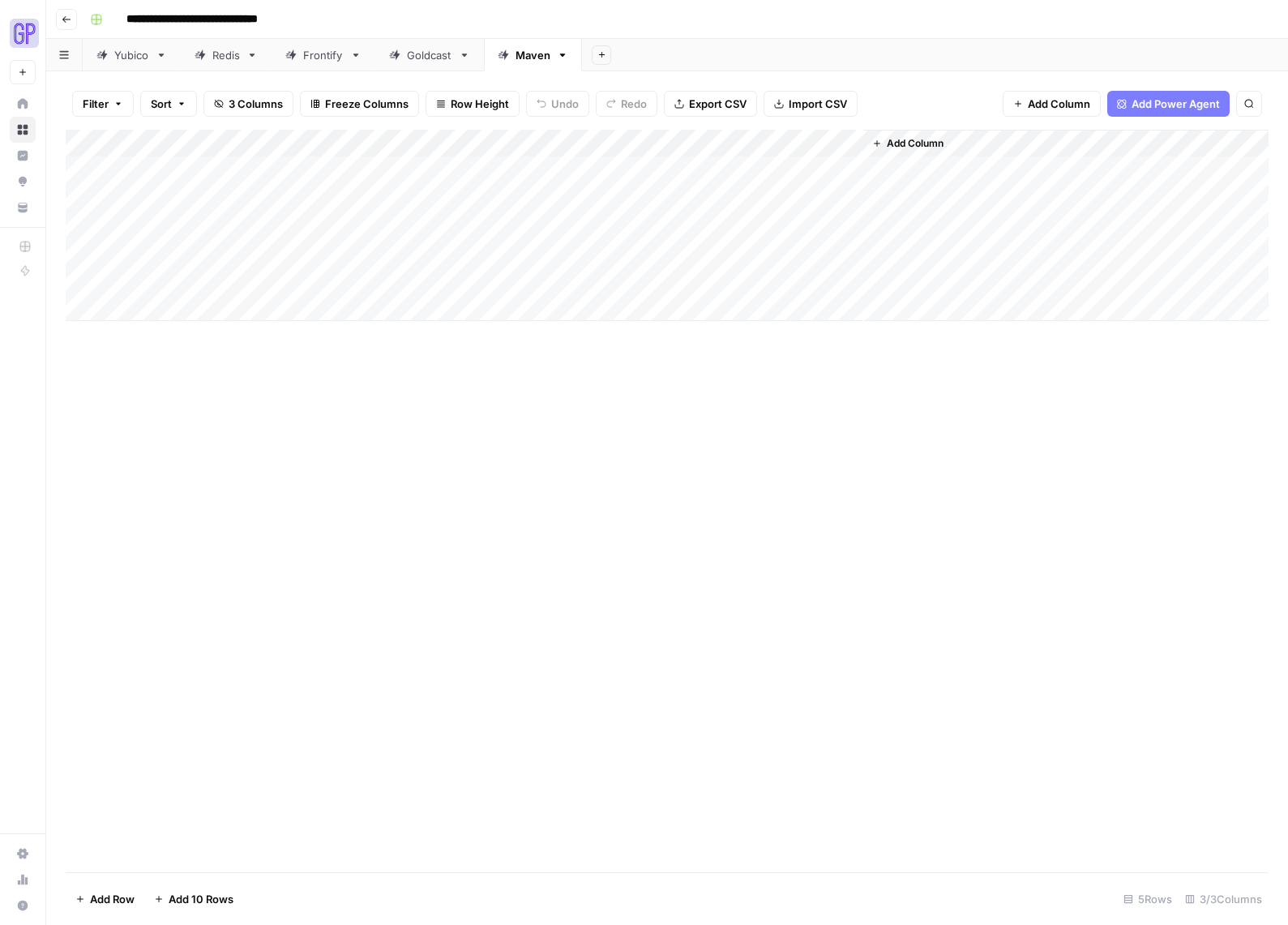
click at [463, 173] on div "Add Column" at bounding box center [667, 225] width 1203 height 192
type textarea "**********"
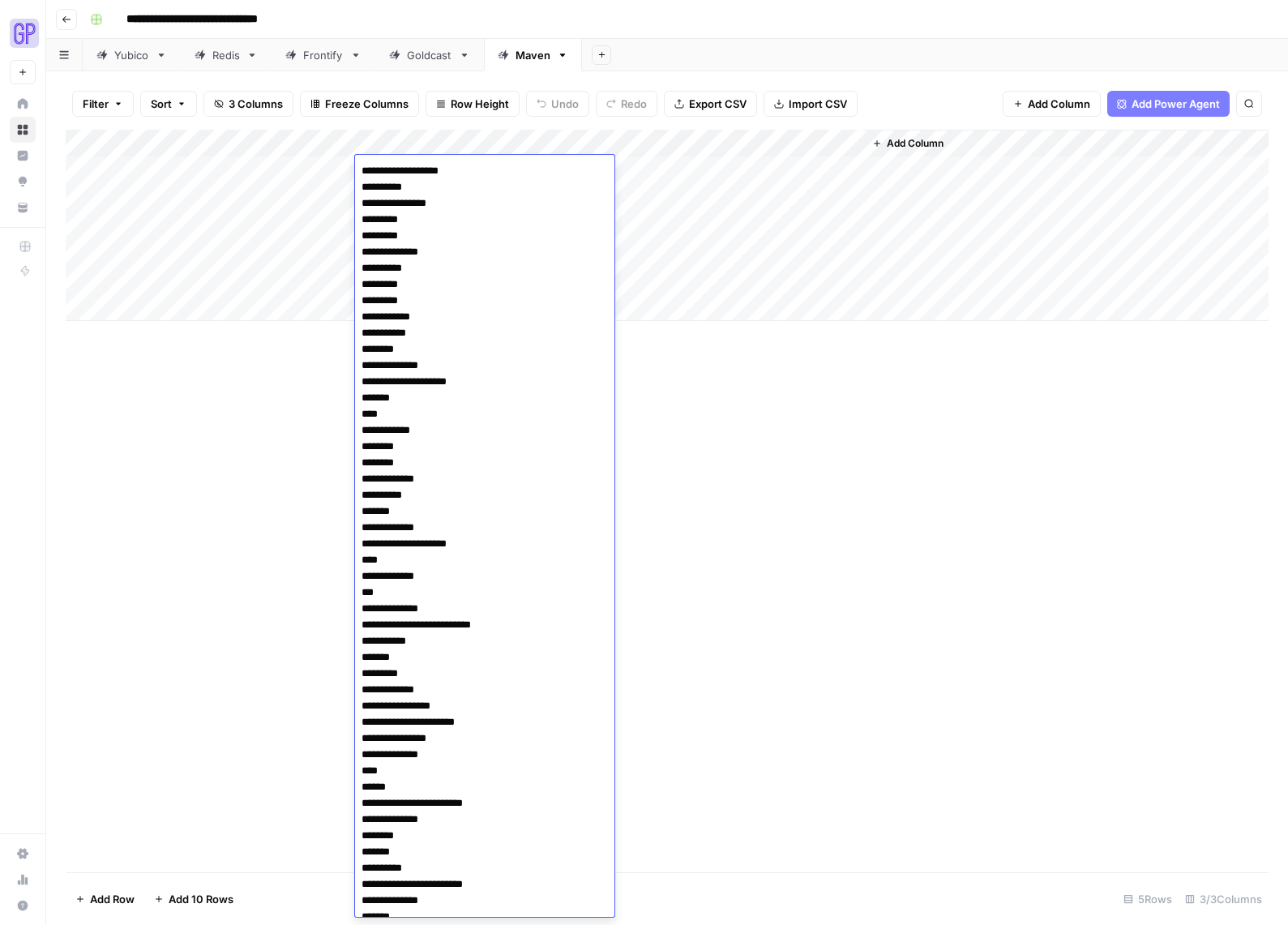
scroll to position [541, 0]
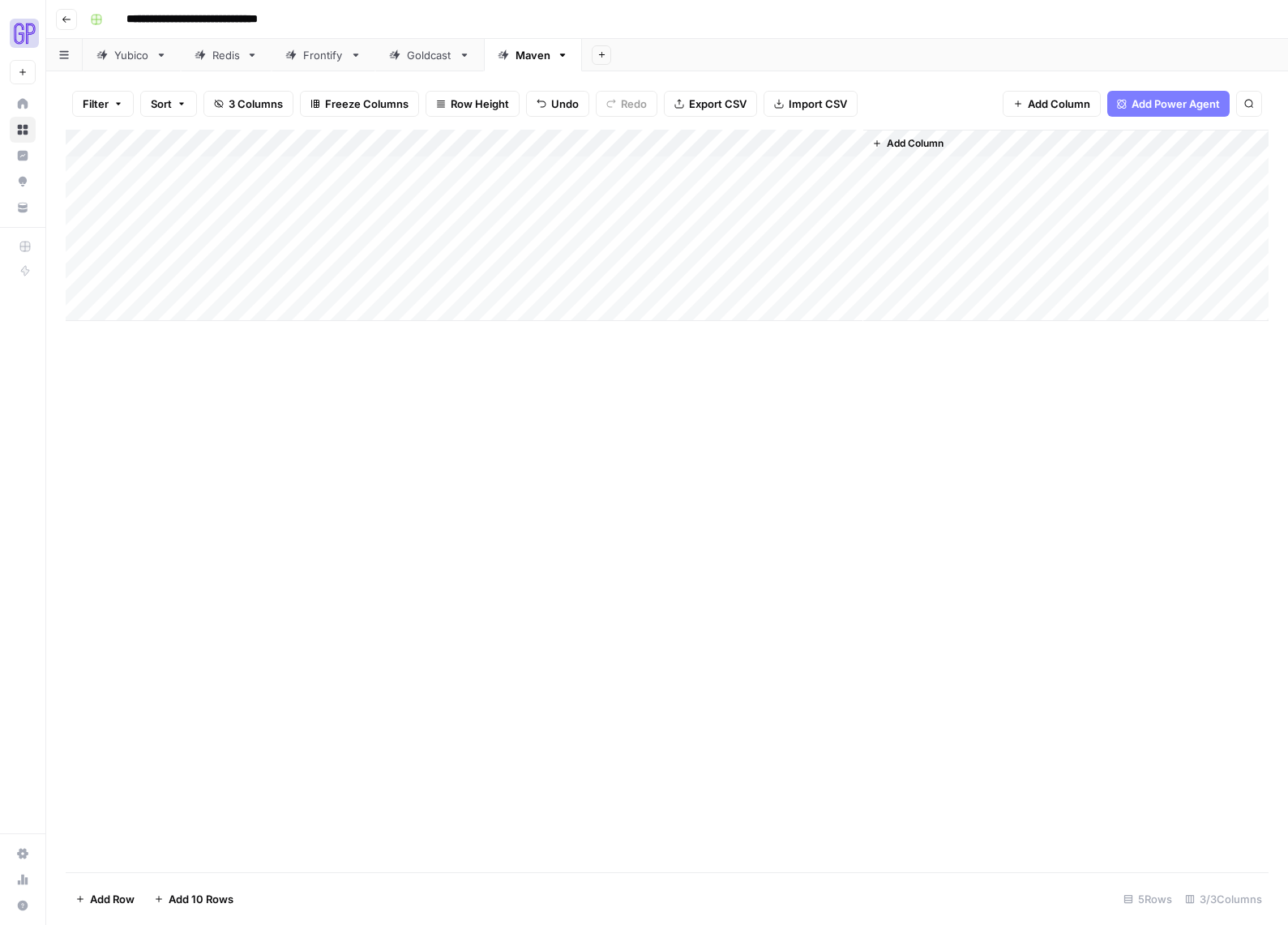
click at [902, 542] on div "Add Column" at bounding box center [667, 501] width 1203 height 743
click at [186, 170] on div "Add Column" at bounding box center [667, 225] width 1203 height 192
type textarea "**********"
click at [331, 395] on div "Add Column" at bounding box center [667, 501] width 1203 height 743
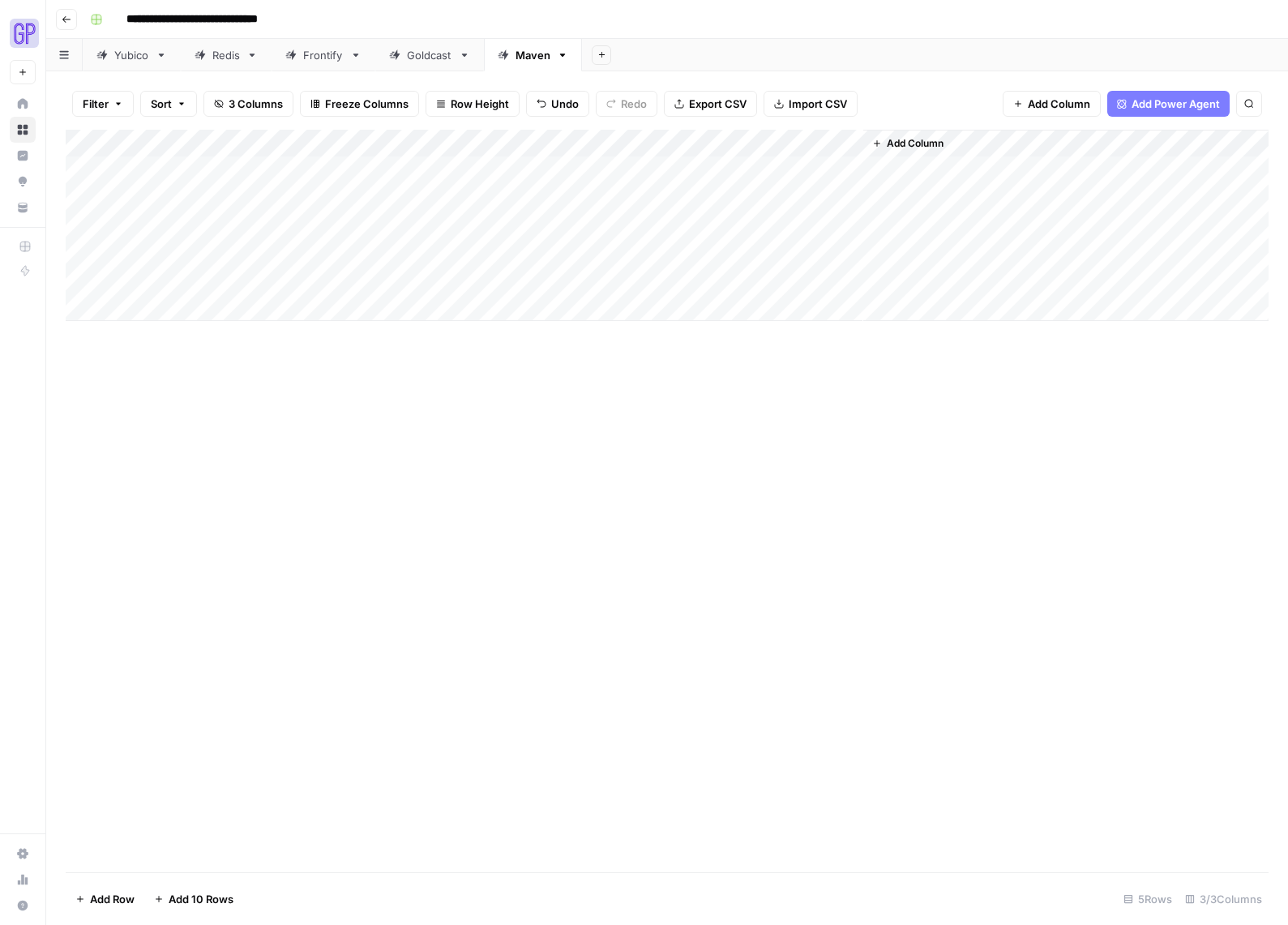
click at [879, 135] on button "Add Column" at bounding box center [907, 143] width 85 height 21
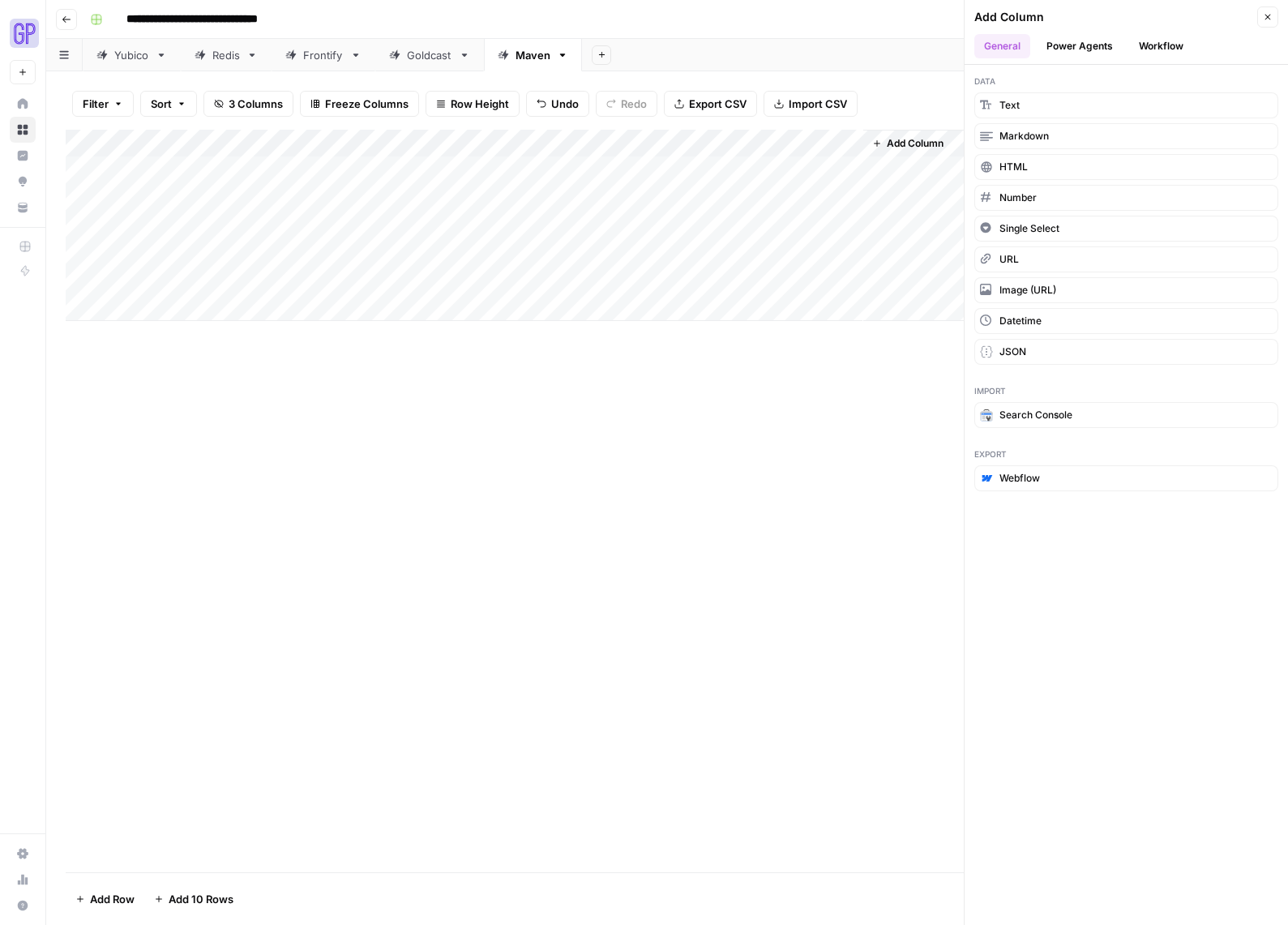
click at [1154, 43] on button "Workflow" at bounding box center [1161, 47] width 64 height 24
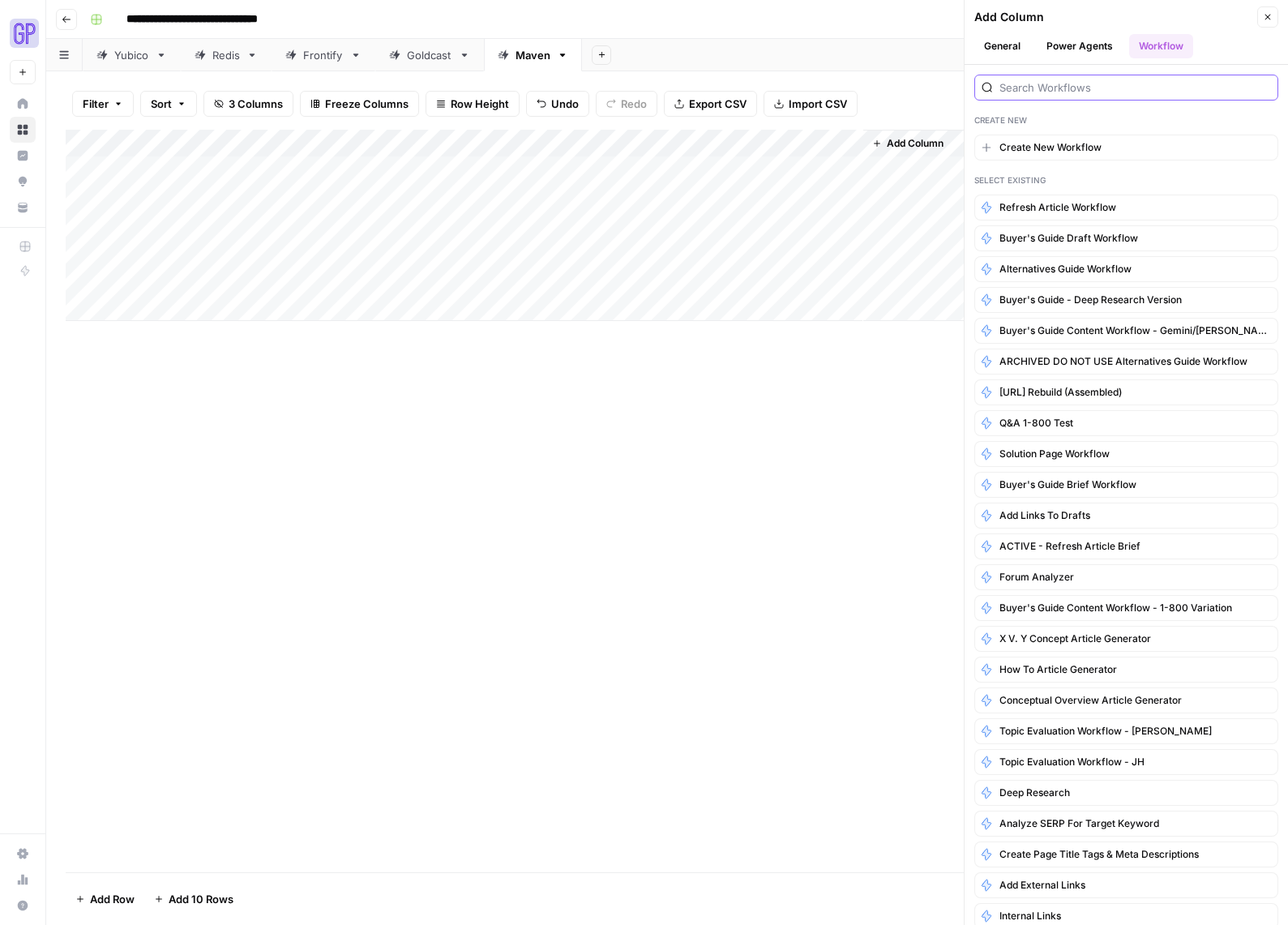
click at [1075, 94] on input "search" at bounding box center [1135, 87] width 272 height 16
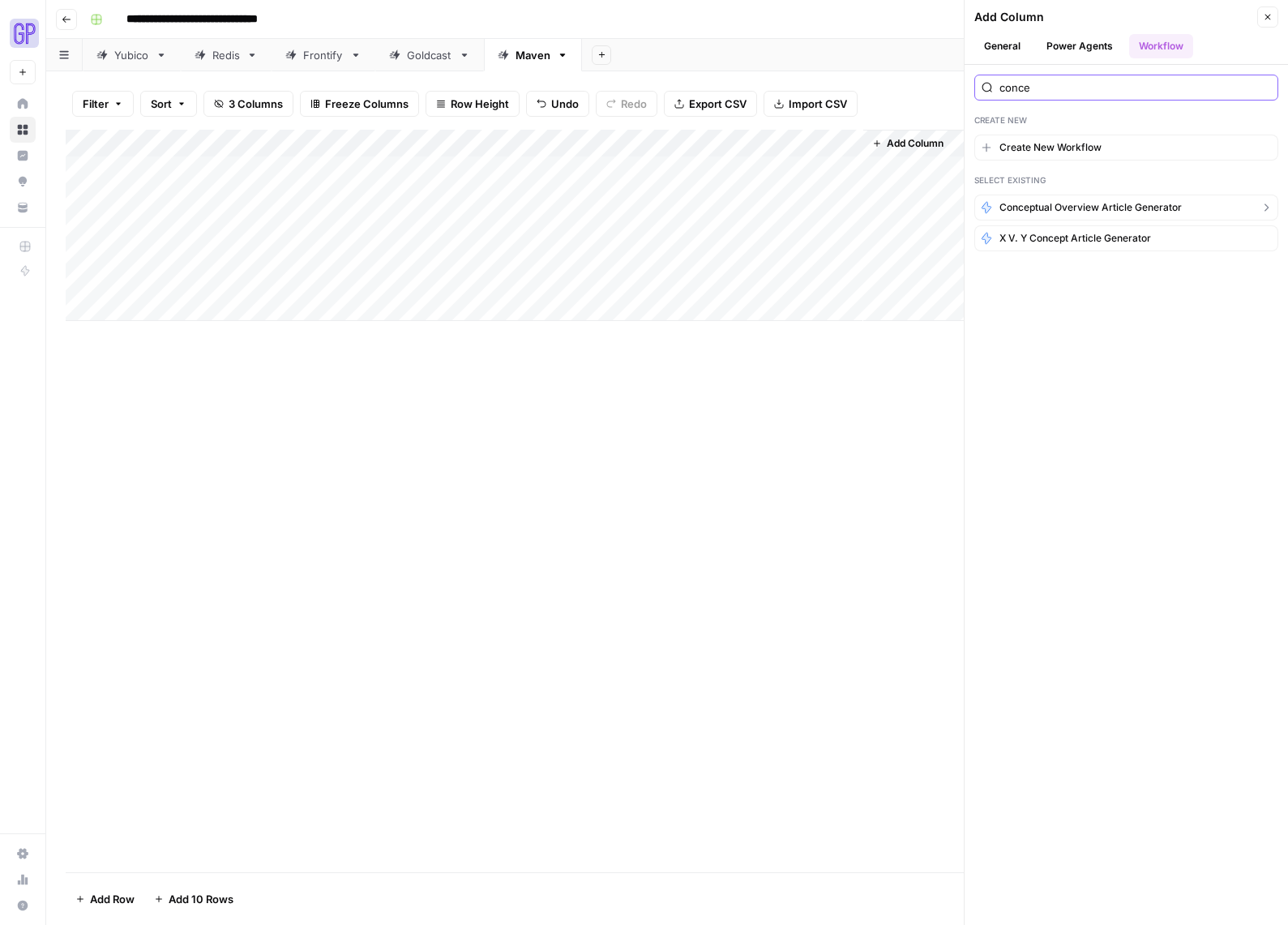
type input "conce"
click at [1109, 209] on span "Conceptual Overview Article Generator" at bounding box center [1091, 208] width 182 height 15
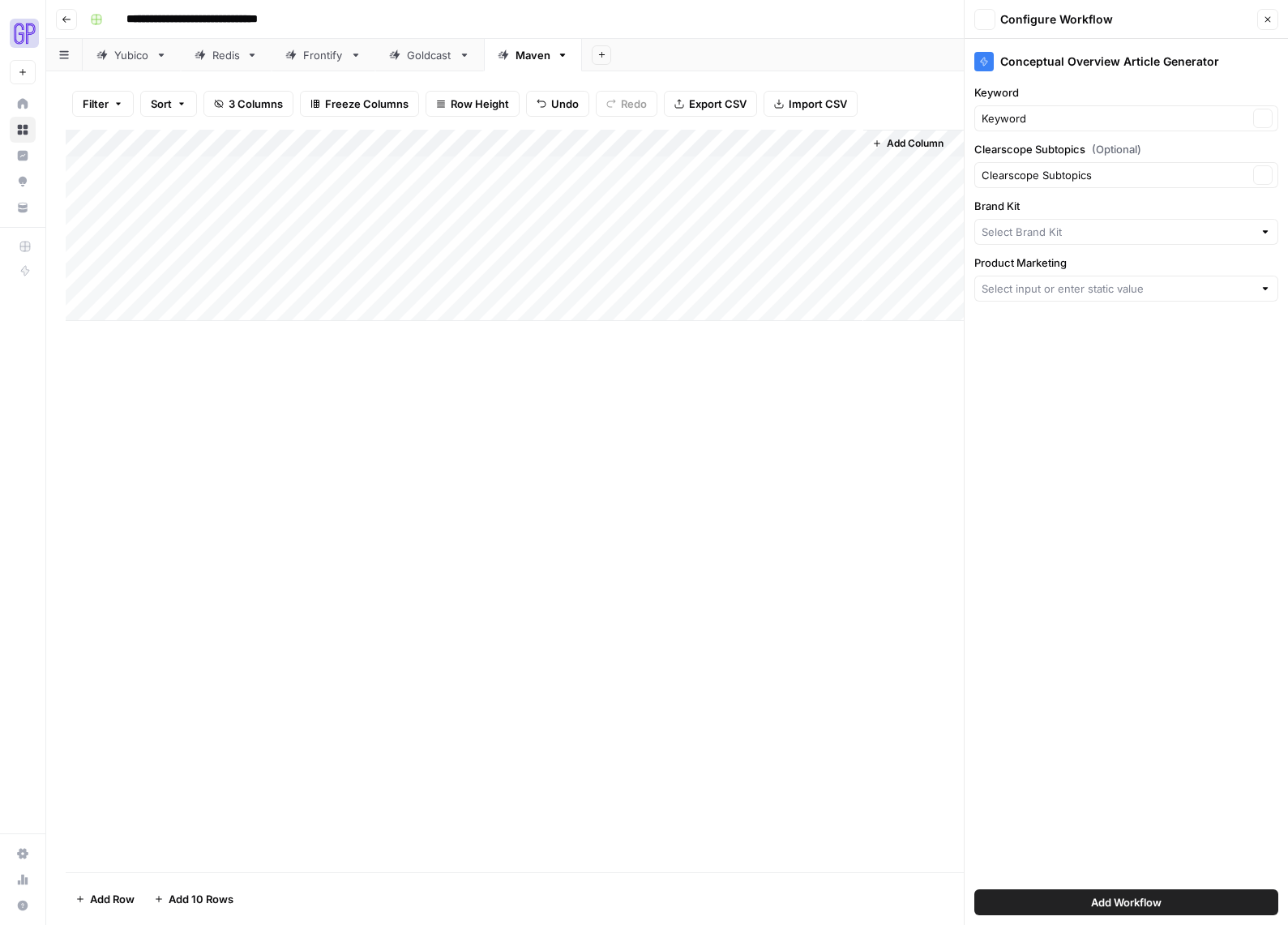
type input "Maven AGI"
click at [1267, 20] on icon "button" at bounding box center [1268, 20] width 6 height 6
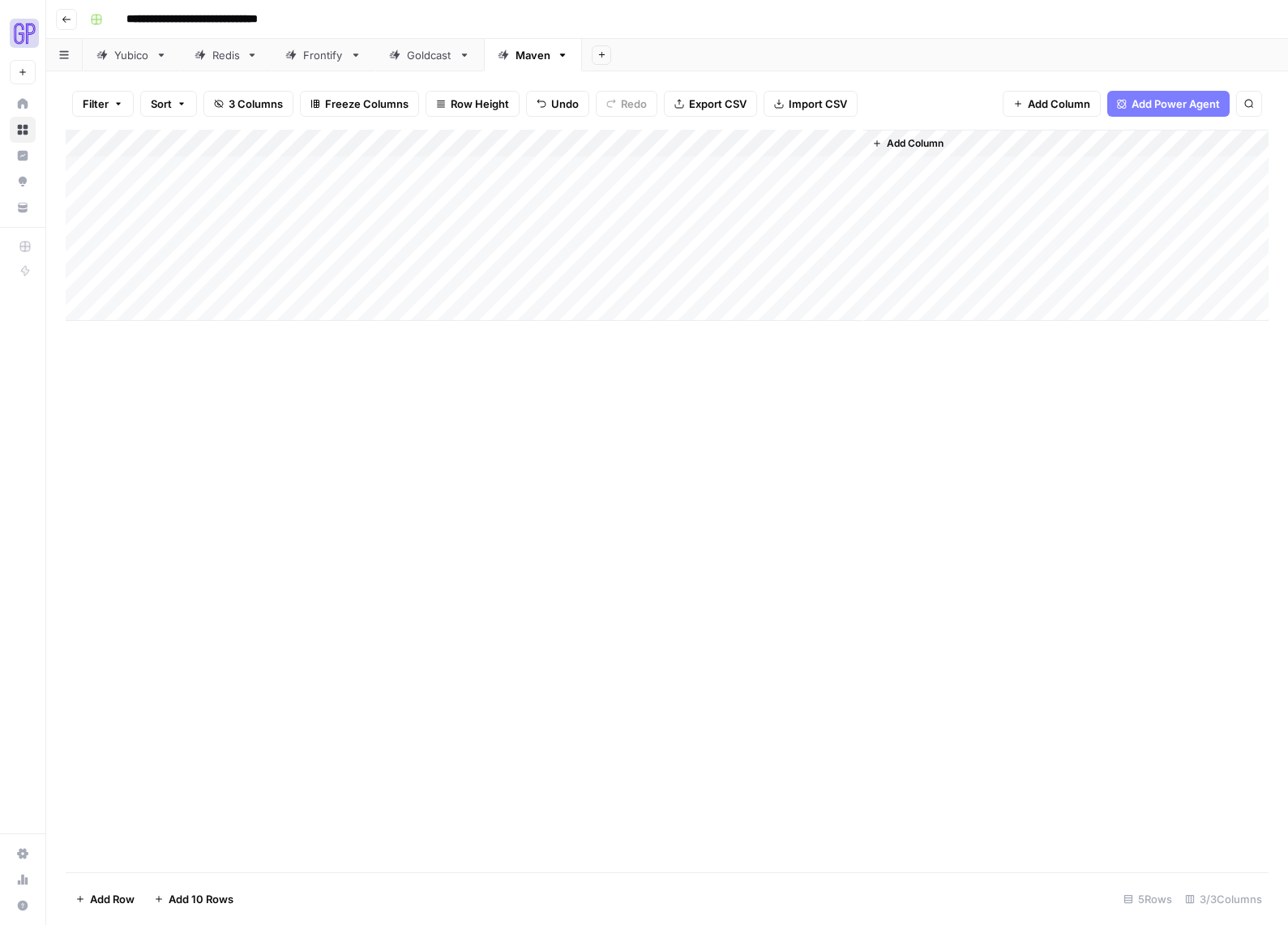
click at [885, 140] on button "Add Column" at bounding box center [907, 143] width 85 height 21
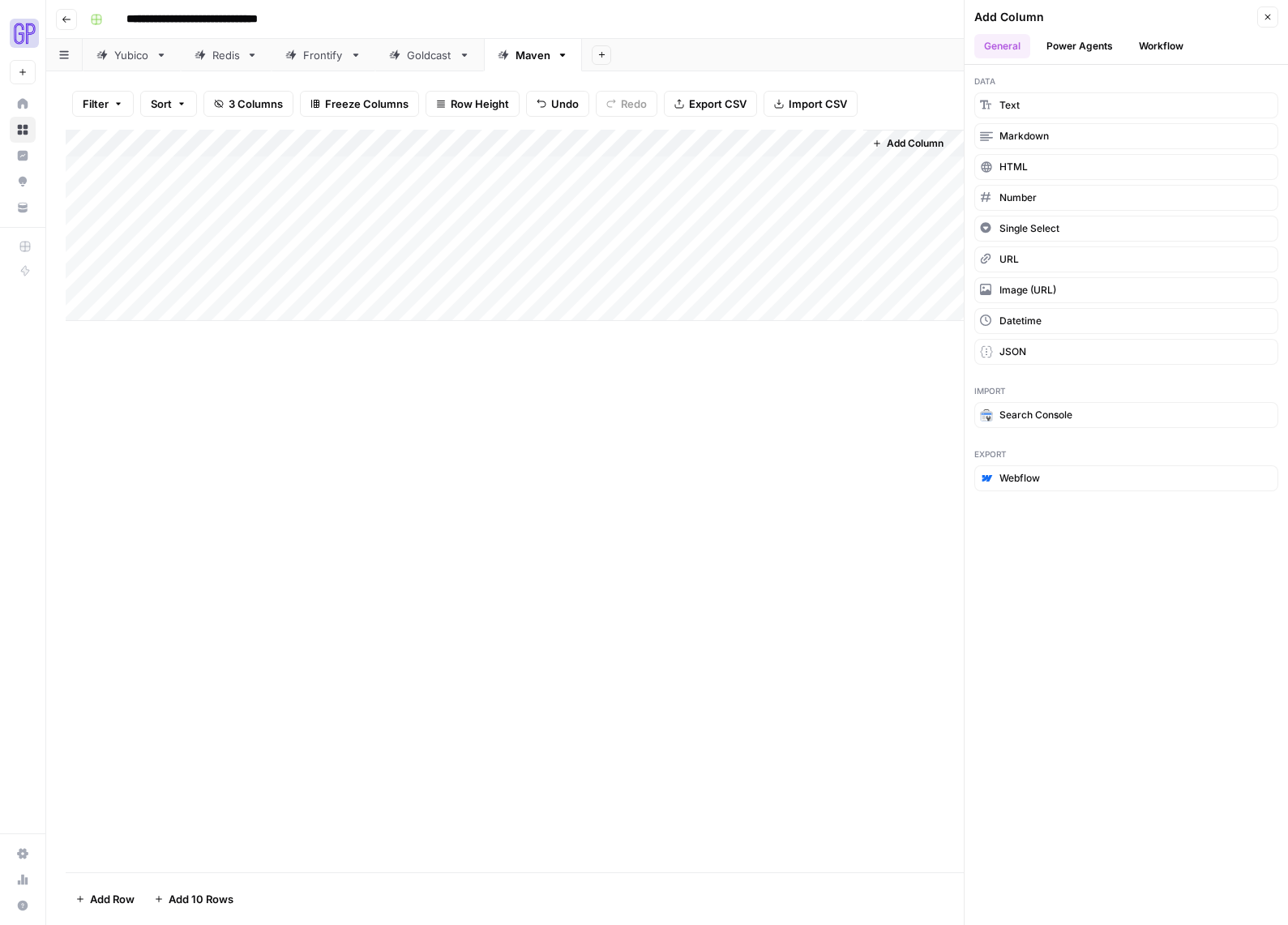
click at [829, 141] on div "Add Column" at bounding box center [667, 225] width 1203 height 192
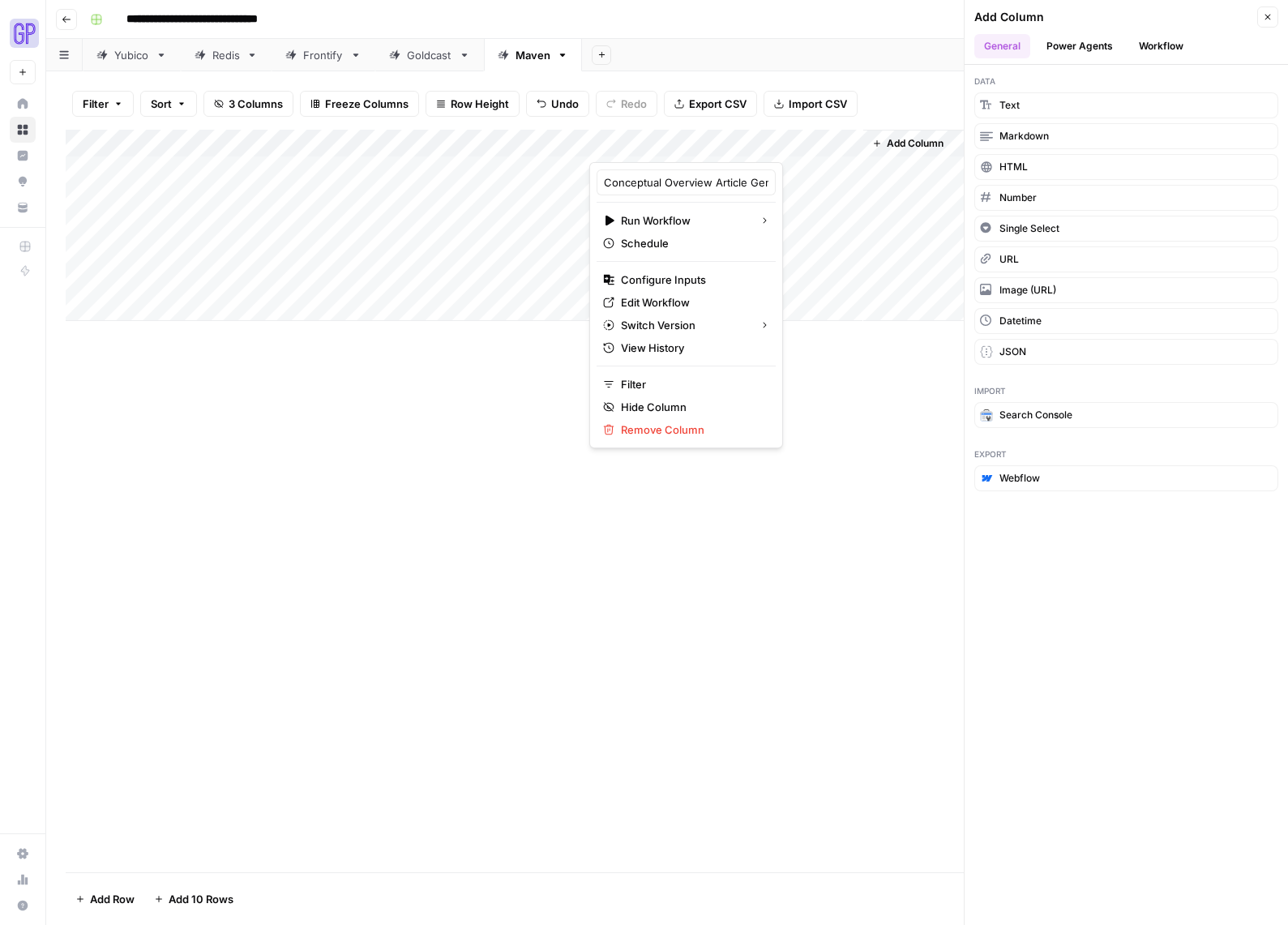
click at [815, 500] on div "Add Column" at bounding box center [667, 501] width 1203 height 743
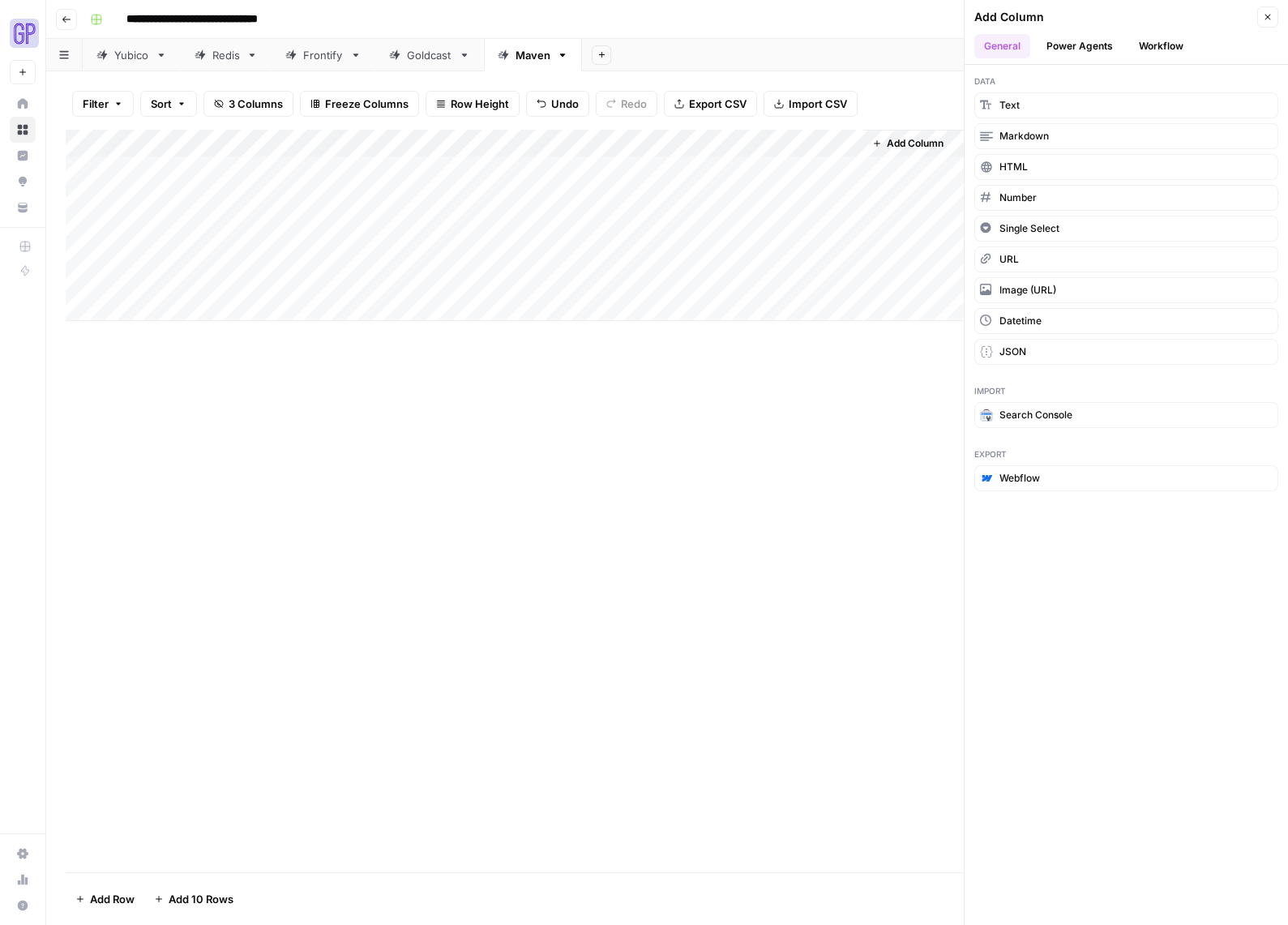
click at [731, 168] on div "Add Column" at bounding box center [667, 225] width 1203 height 192
click at [1267, 13] on icon "button" at bounding box center [1268, 17] width 9 height 9
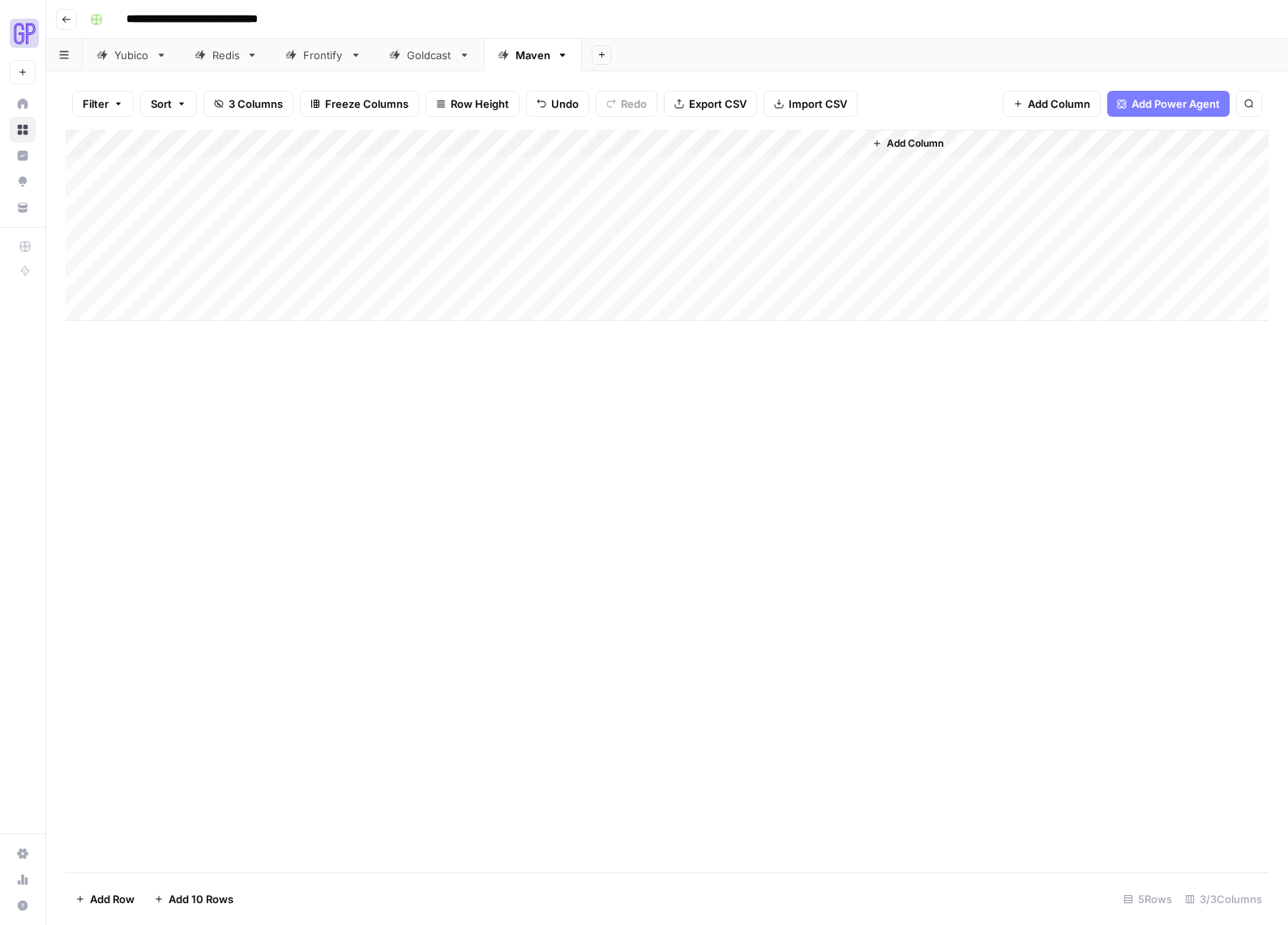
click at [1040, 106] on span "Add Column" at bounding box center [1059, 103] width 62 height 16
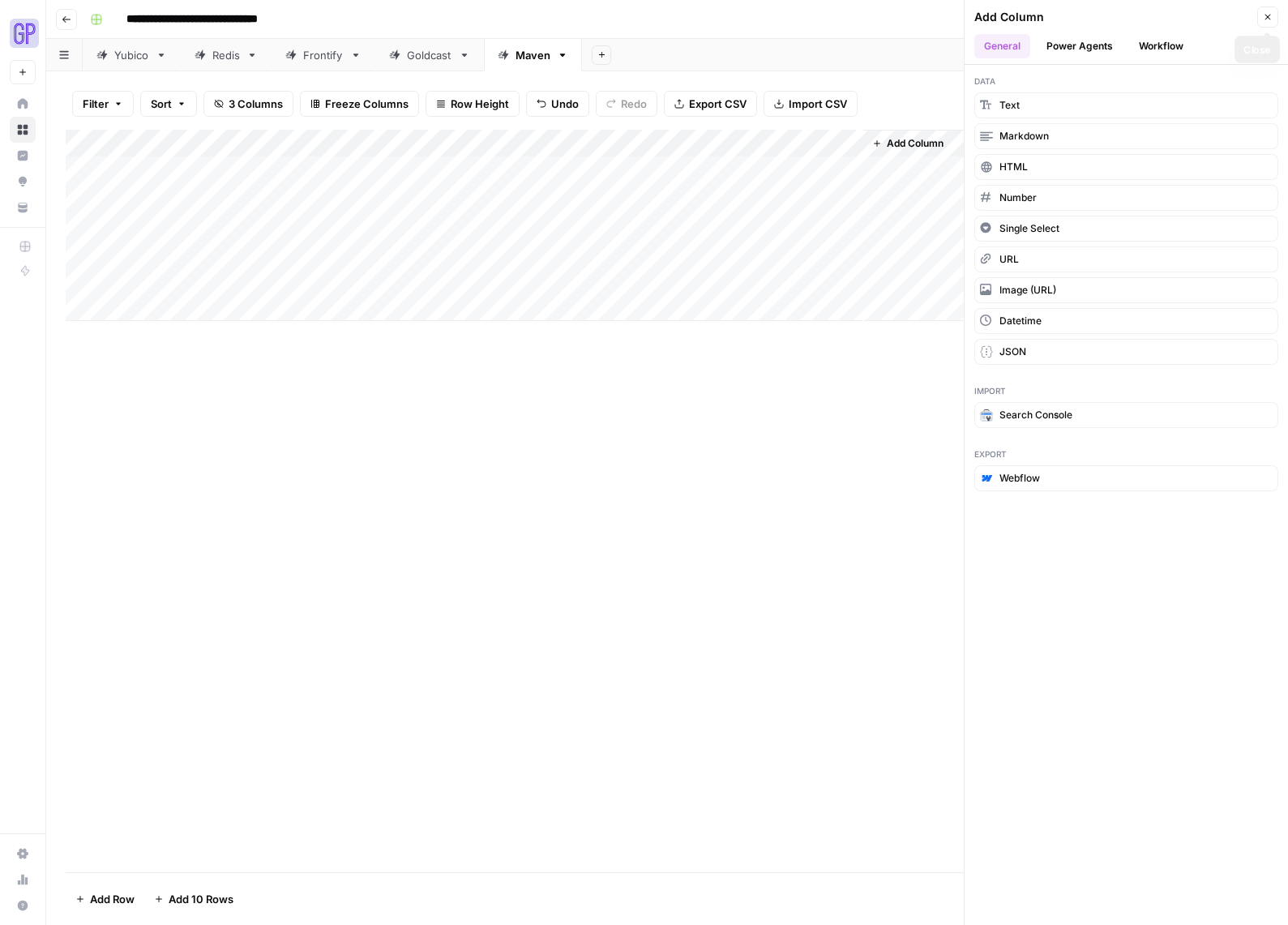
click at [1267, 14] on icon "button" at bounding box center [1268, 17] width 9 height 9
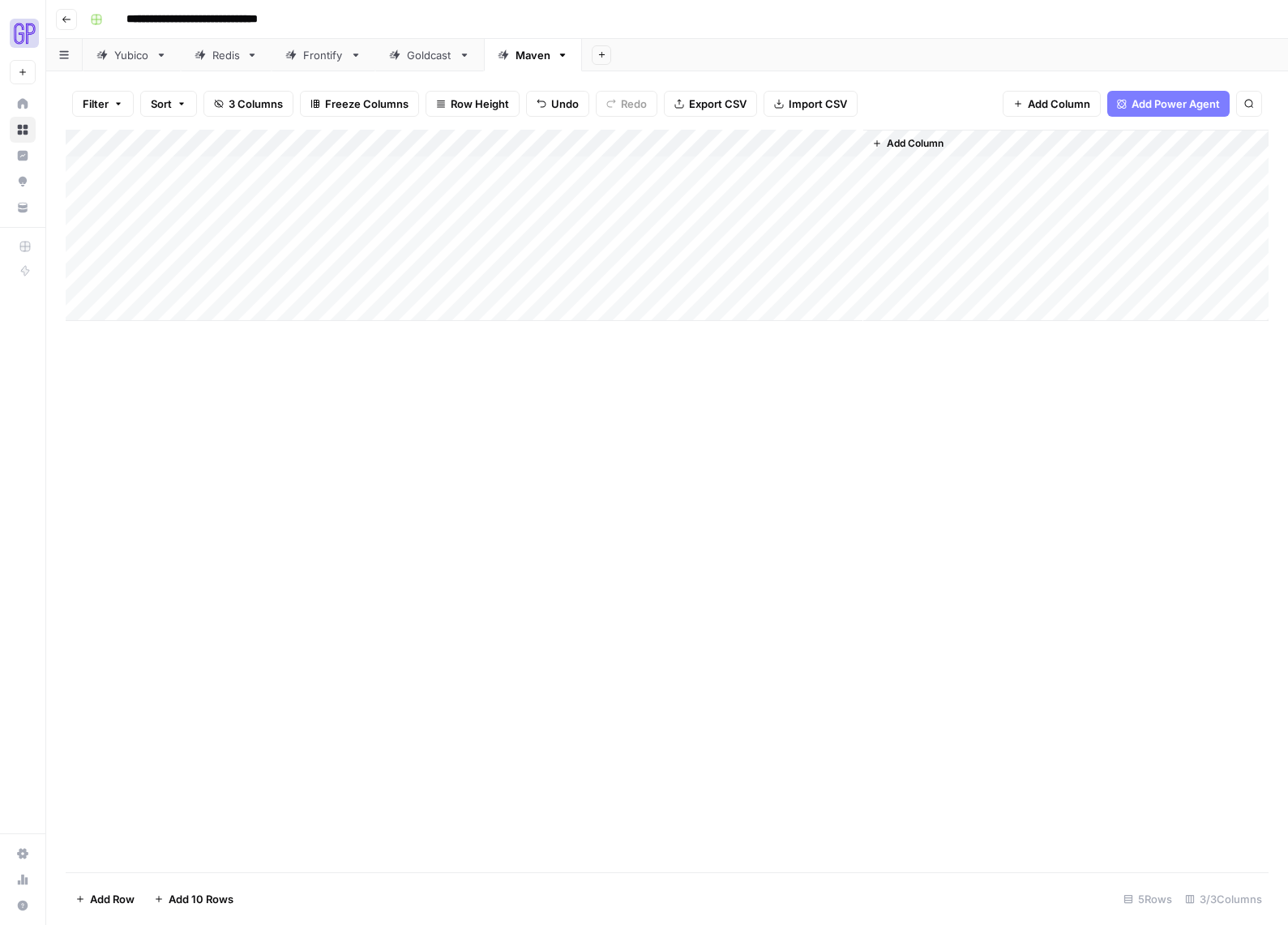
click at [829, 148] on div "Add Column" at bounding box center [667, 225] width 1203 height 192
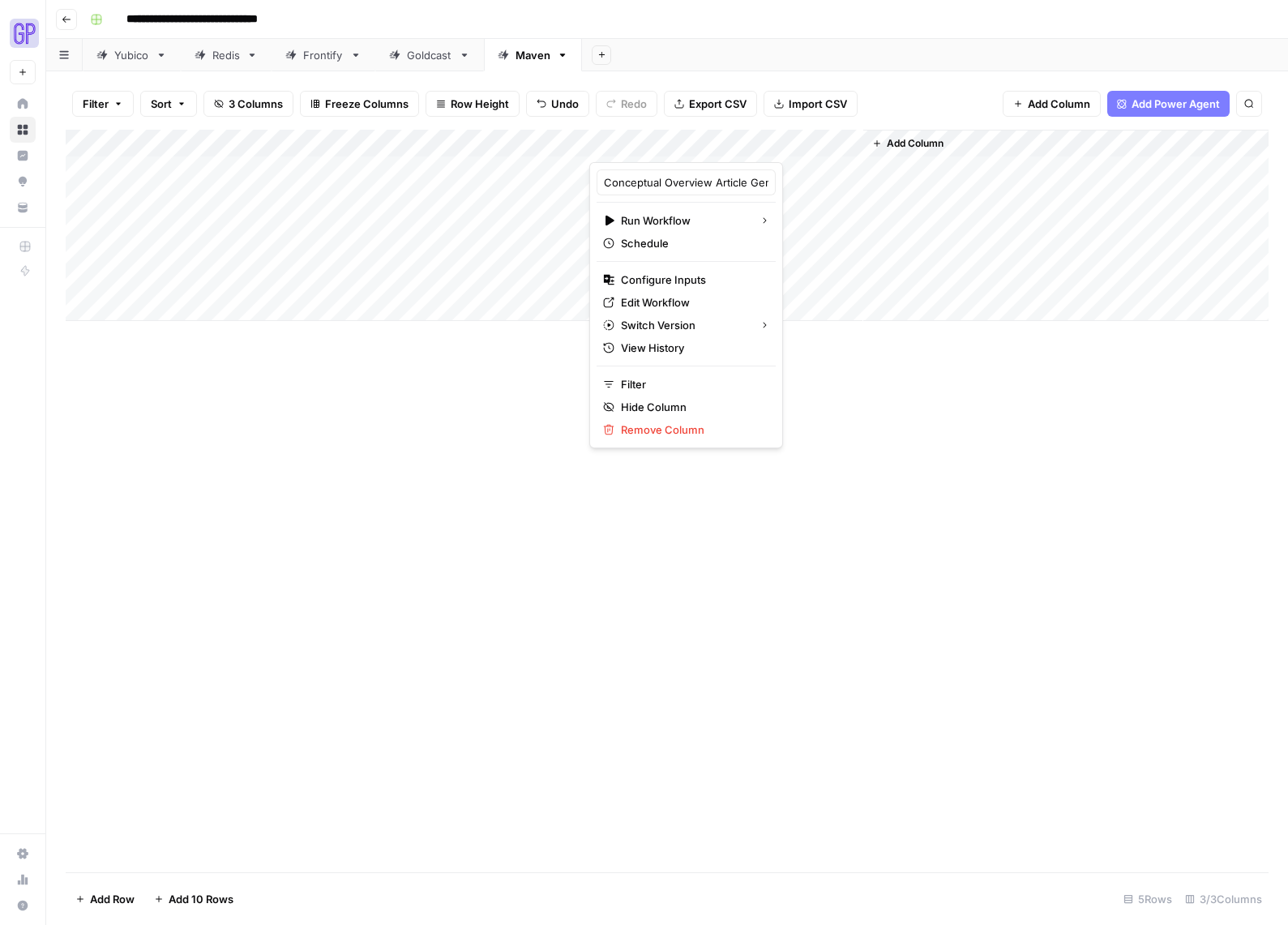
click at [801, 420] on div "Add Column" at bounding box center [667, 501] width 1203 height 743
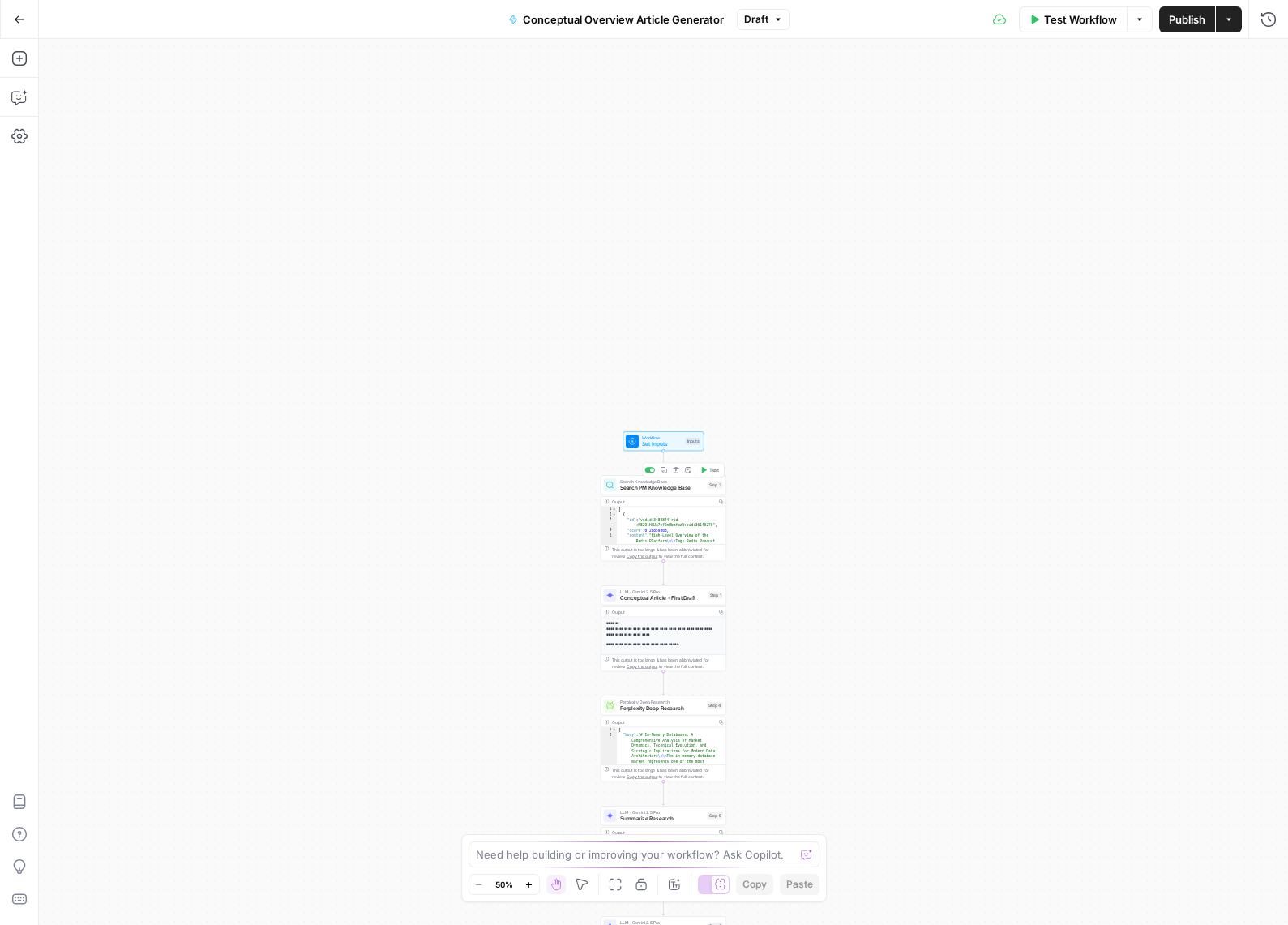
click at [644, 438] on span "Workflow" at bounding box center [663, 437] width 41 height 7
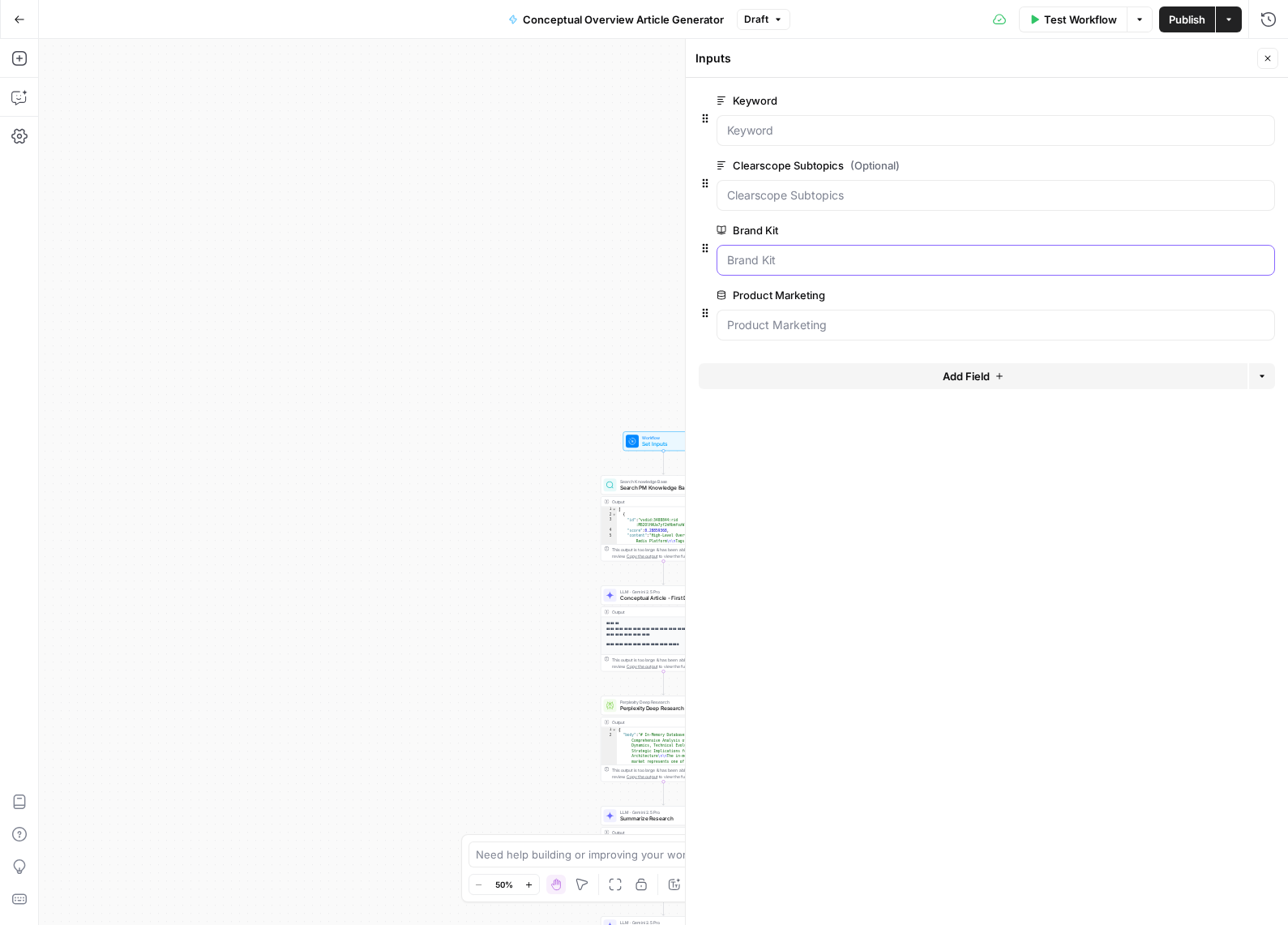
click at [843, 260] on Kit "Brand Kit" at bounding box center [996, 260] width 538 height 16
click at [769, 257] on Kit "Brand Kit" at bounding box center [996, 260] width 538 height 16
click at [1221, 227] on span "edit field" at bounding box center [1214, 230] width 35 height 13
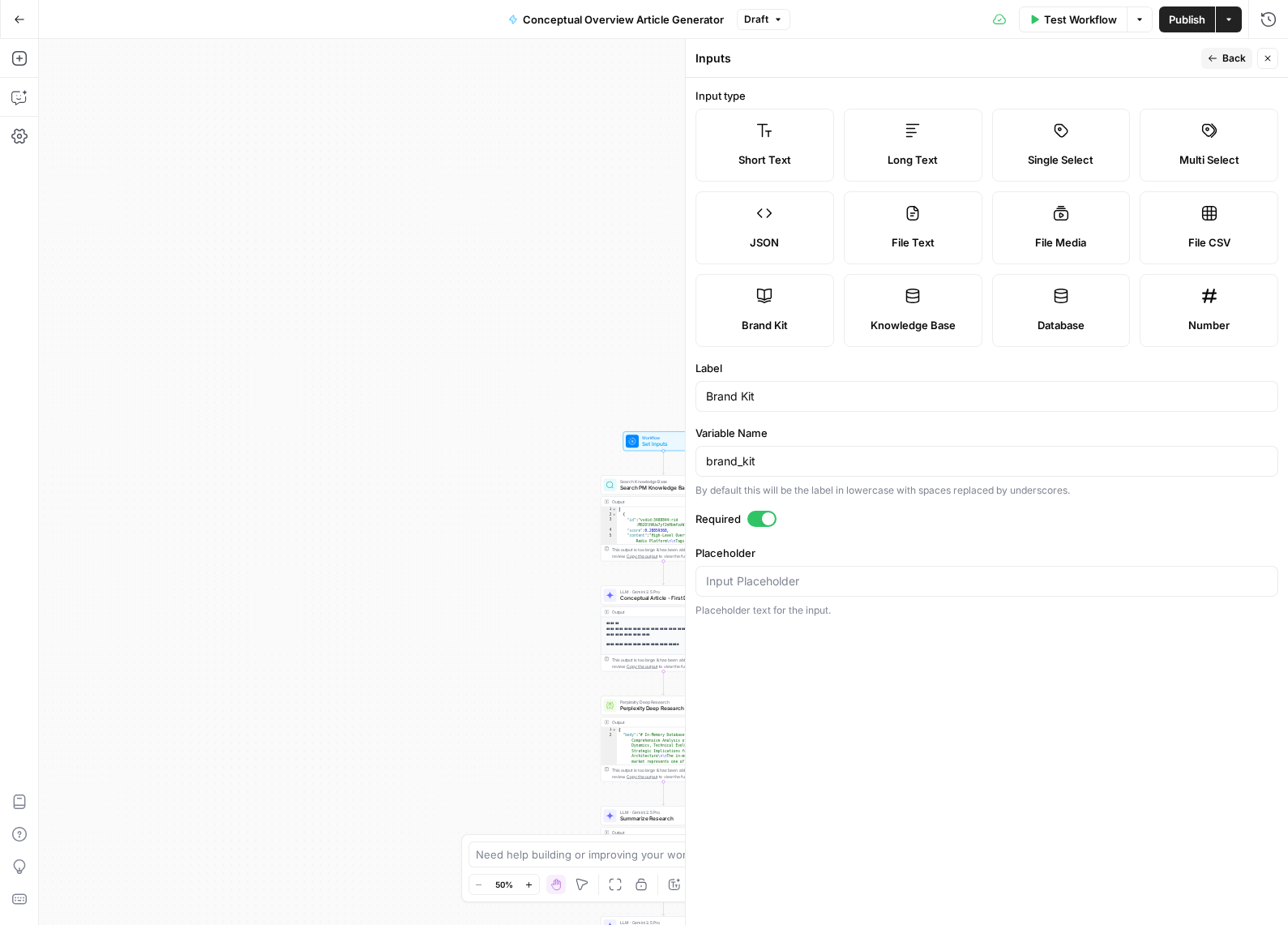
click at [1272, 59] on span "Close" at bounding box center [1272, 59] width 1 height 1
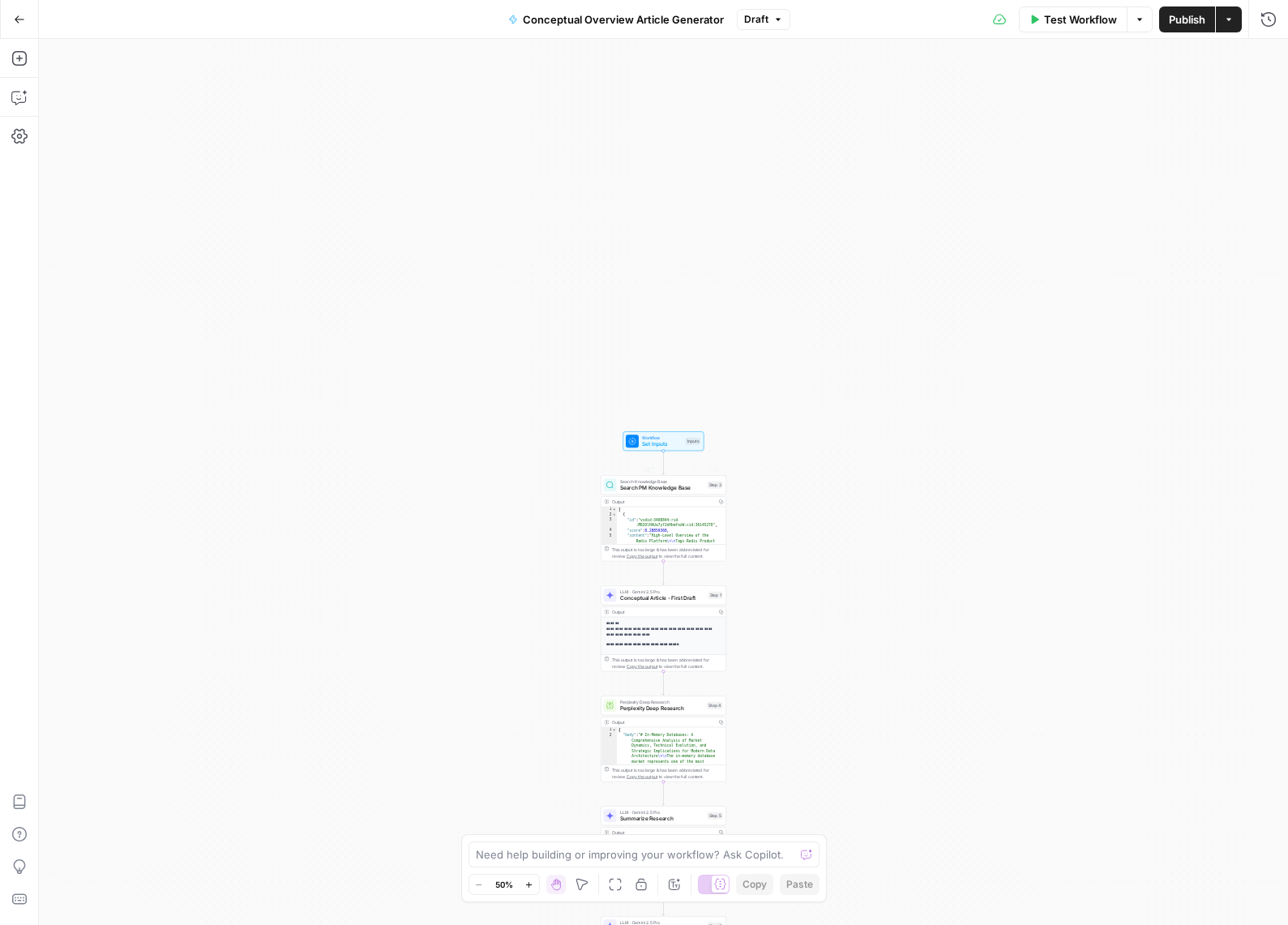
type textarea "**********"
click at [657, 536] on div "[ { "id" : "vsdid:3488844:rid :M82OlHAUa7yf2nHbmfozW:cid:36145270" , "score" : …" at bounding box center [669, 910] width 104 height 808
click at [679, 482] on span "Search Knowledge Base" at bounding box center [662, 481] width 85 height 7
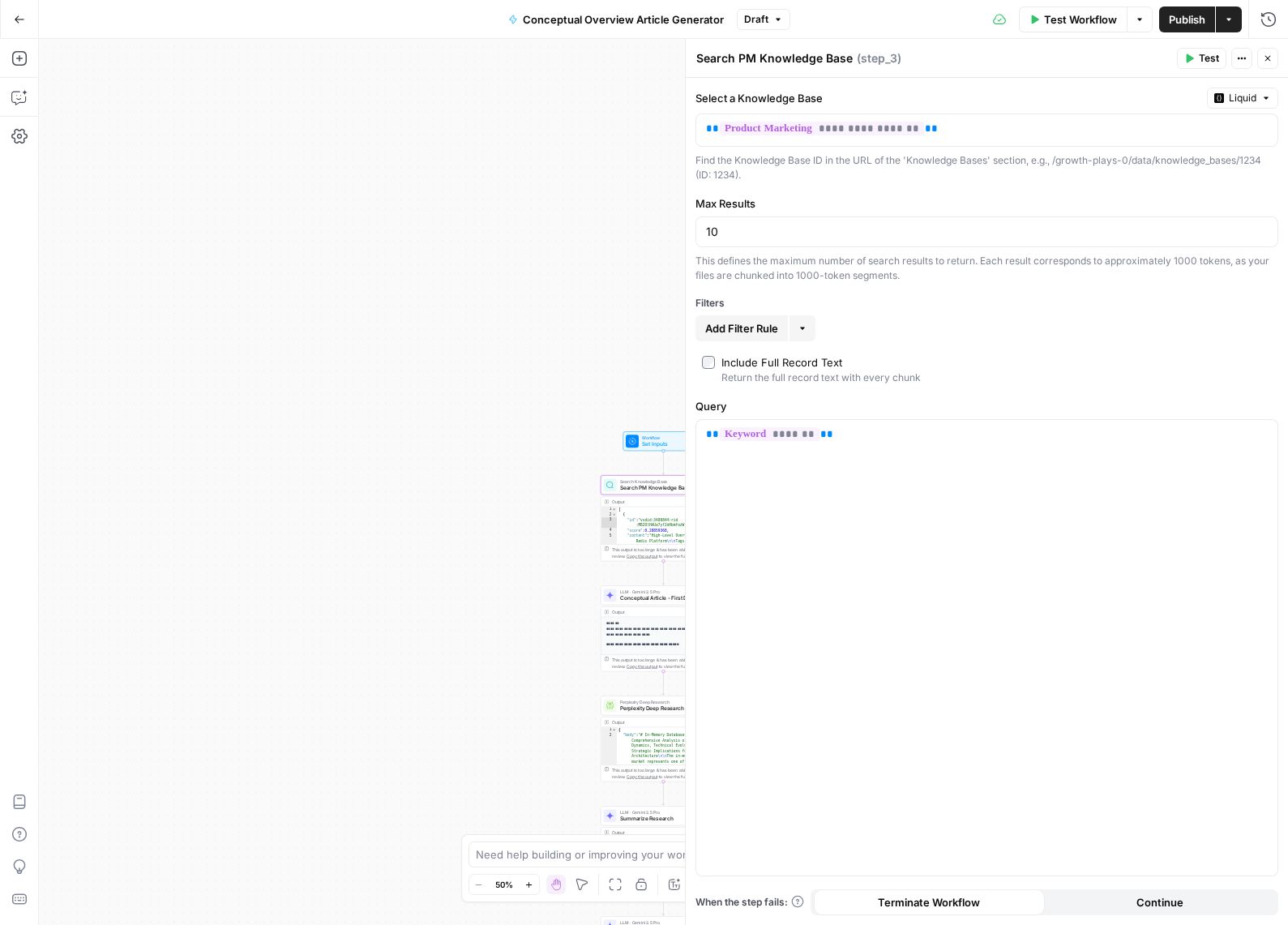
click at [1265, 53] on icon "button" at bounding box center [1268, 58] width 9 height 9
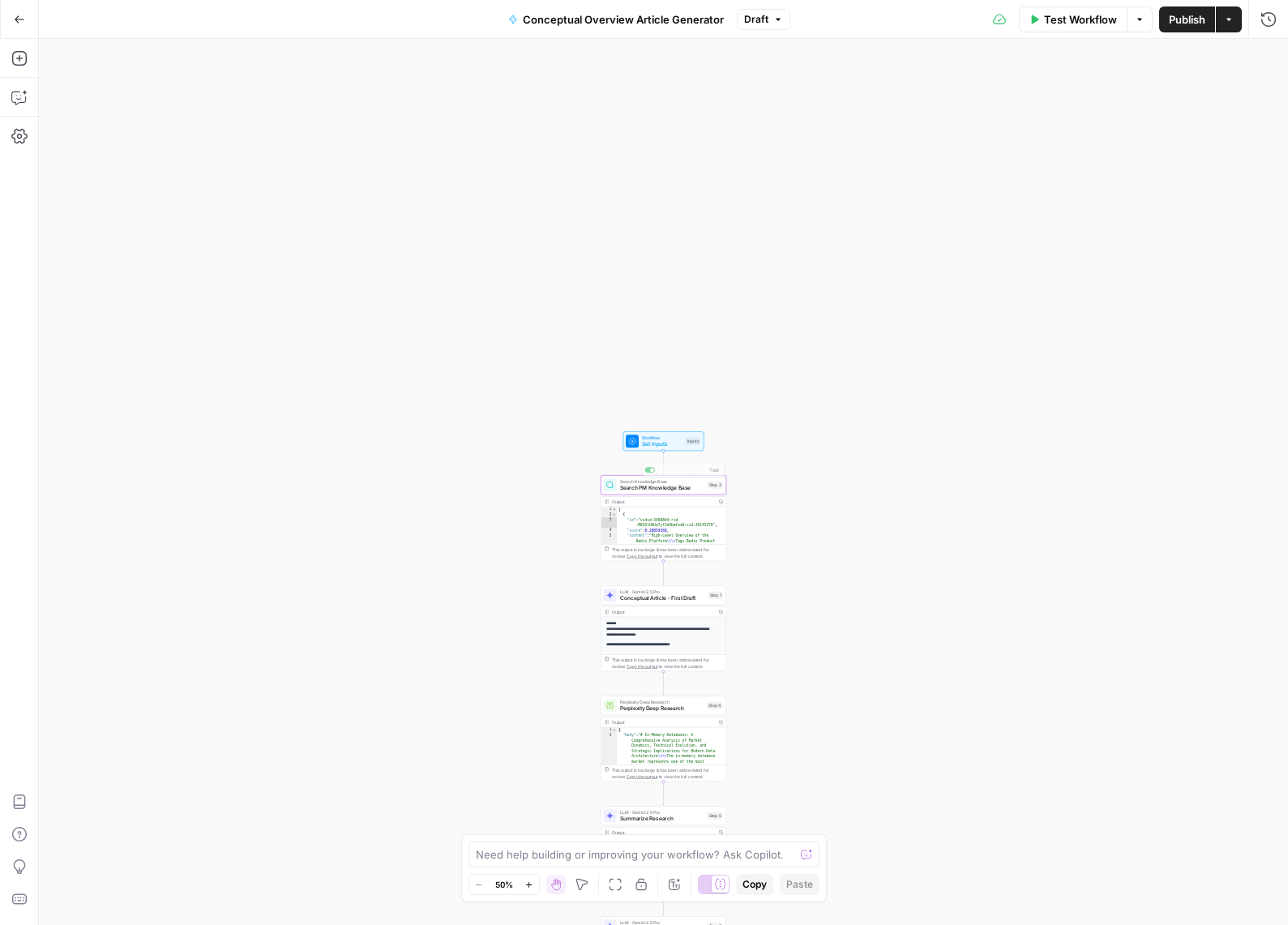
click at [655, 448] on div "Workflow Set Inputs Inputs Test Step" at bounding box center [664, 440] width 81 height 20
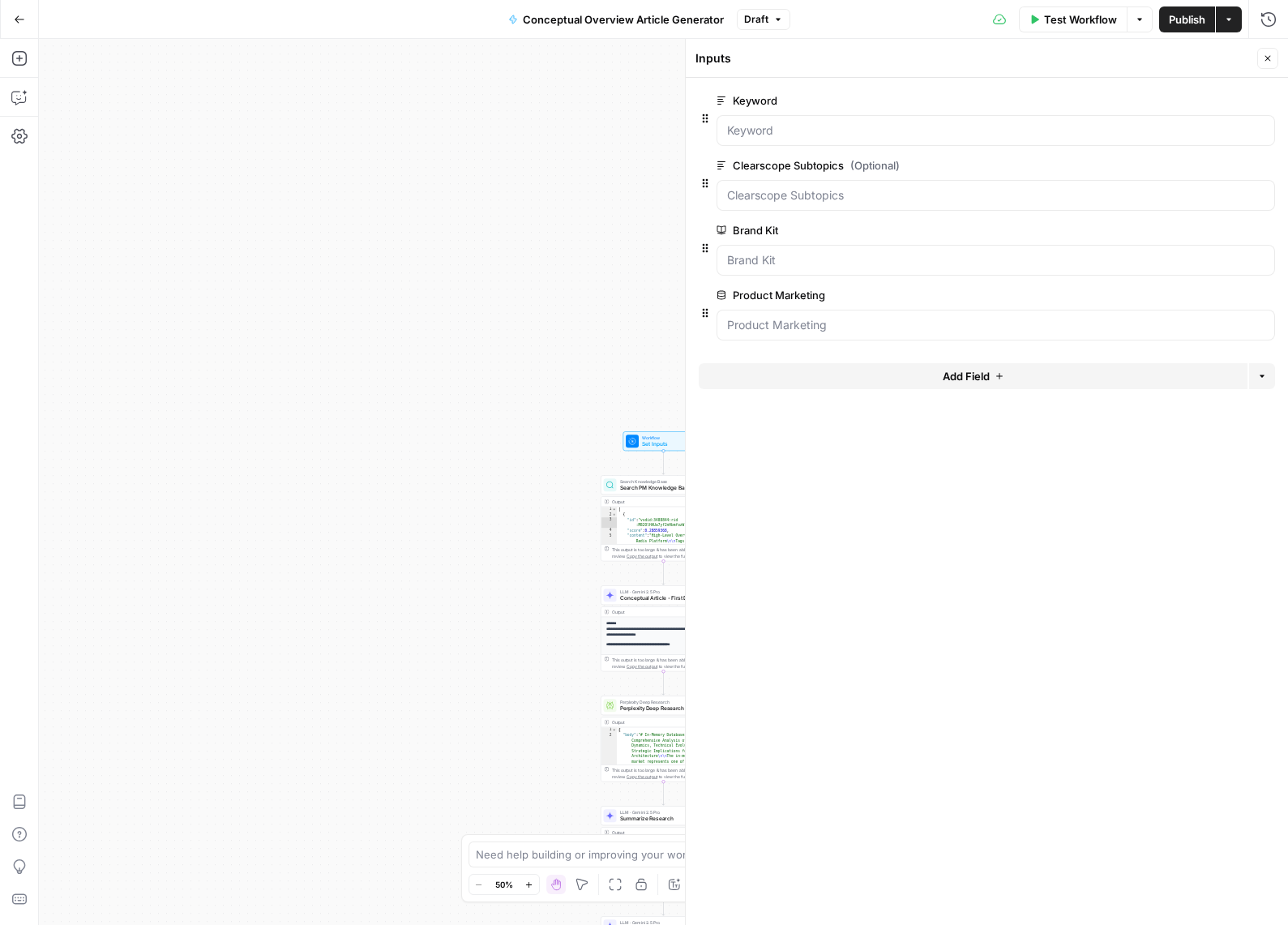
click at [885, 249] on div at bounding box center [996, 260] width 558 height 31
click at [9, 20] on button "Go Back" at bounding box center [19, 19] width 29 height 29
